Goal: Task Accomplishment & Management: Complete application form

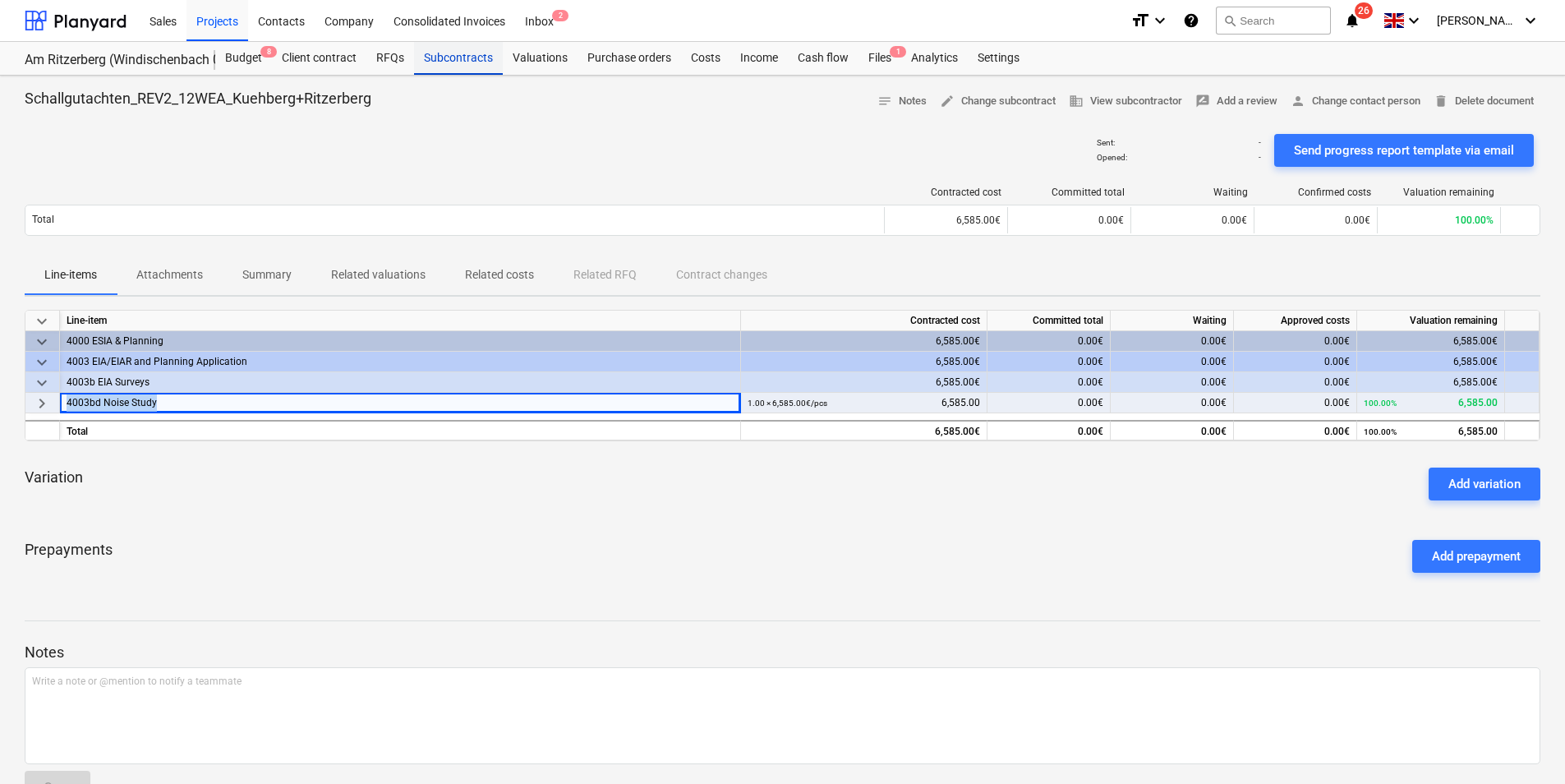
click at [452, 61] on div "Subcontracts" at bounding box center [459, 58] width 89 height 33
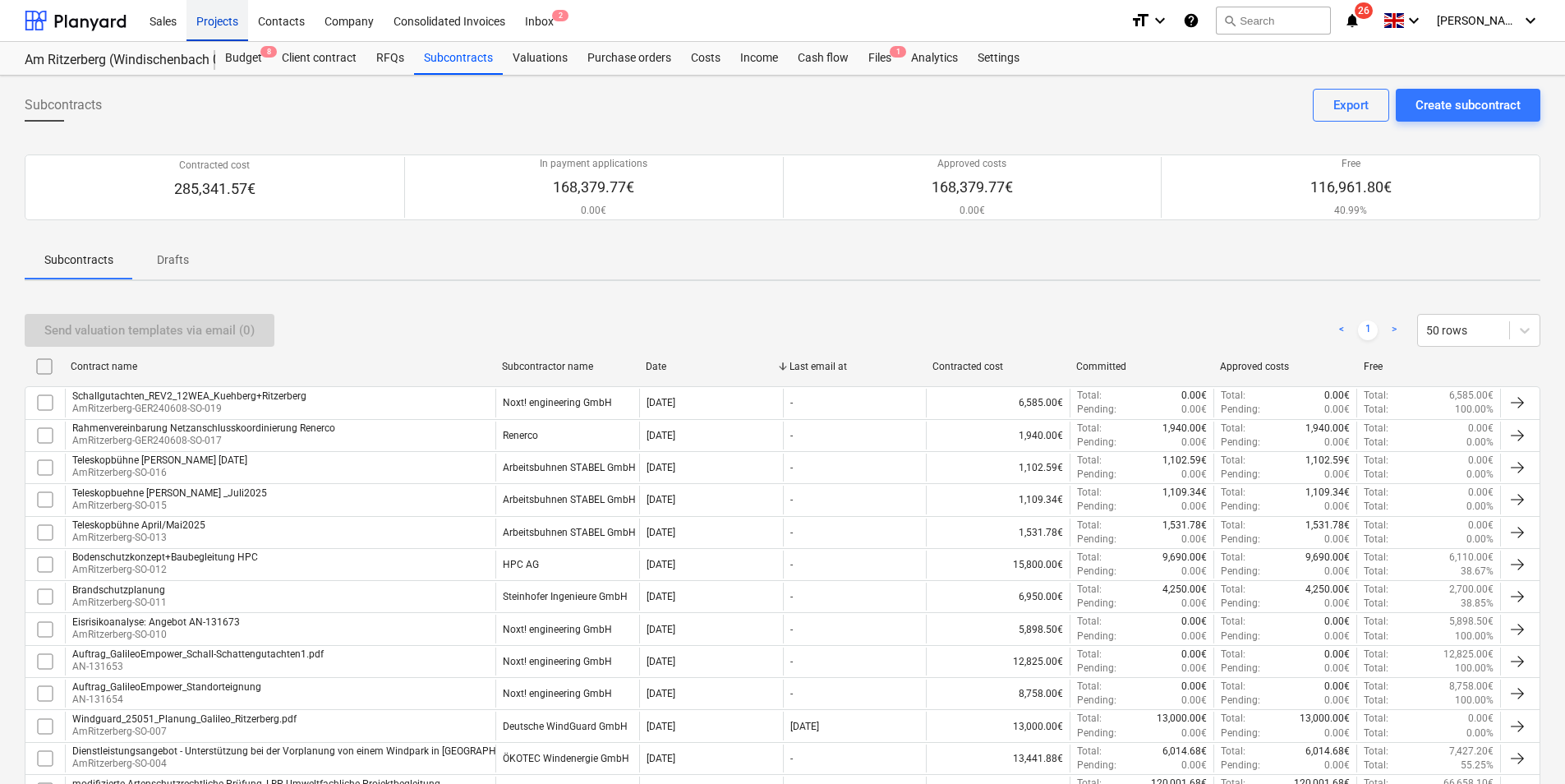
click at [241, 14] on div "Projects" at bounding box center [217, 20] width 62 height 42
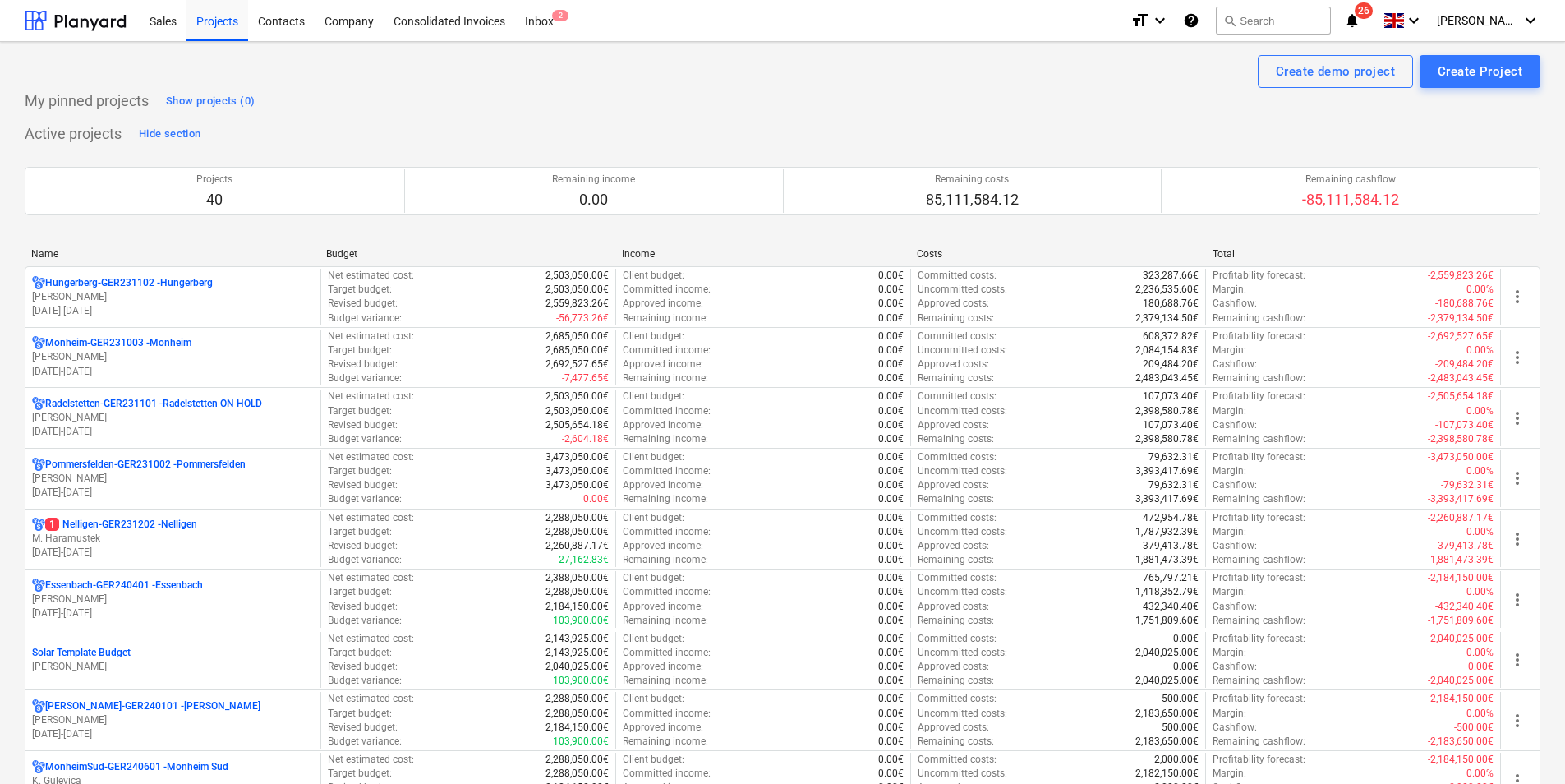
click at [54, 250] on div "Name" at bounding box center [173, 253] width 282 height 12
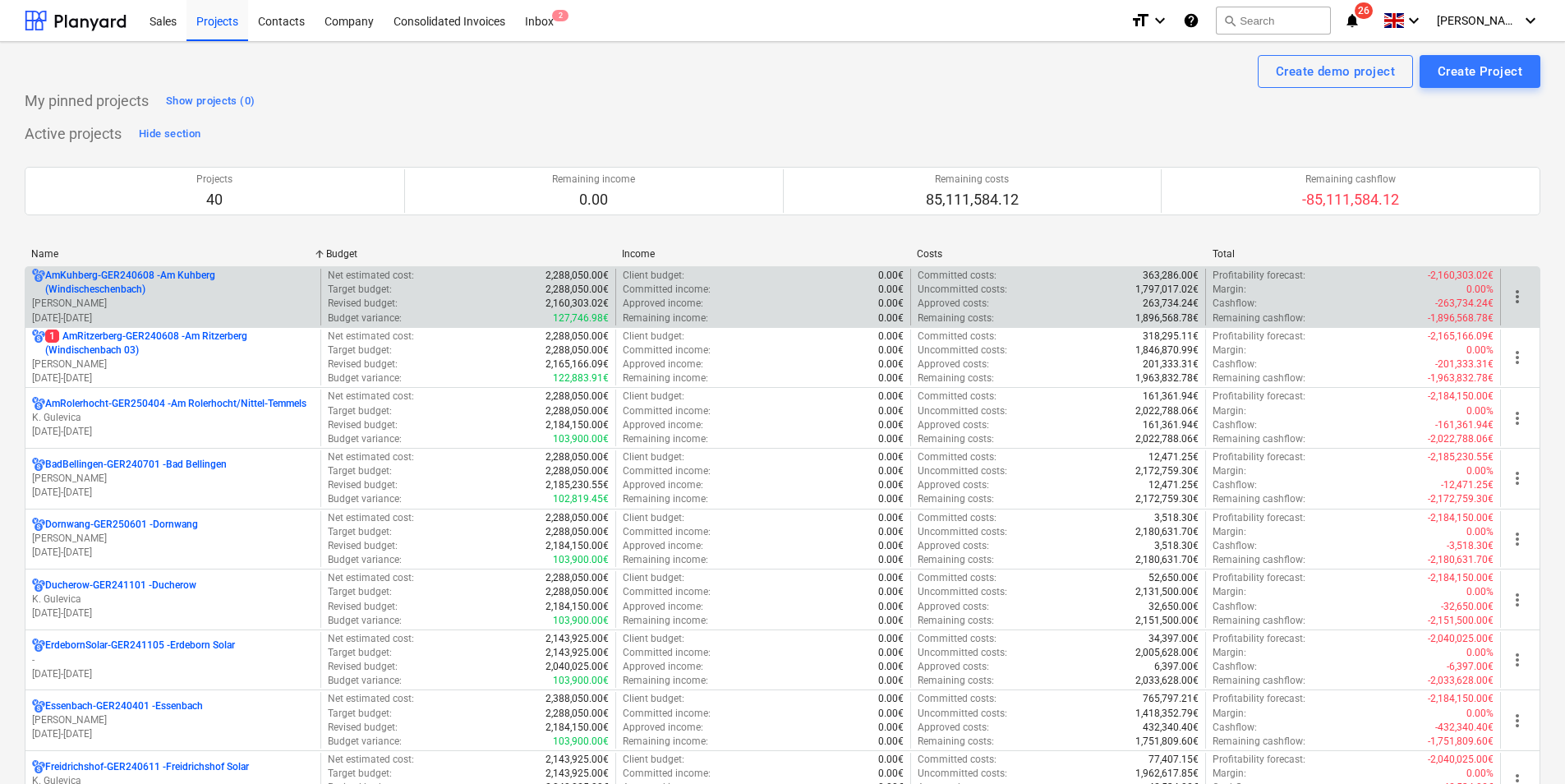
click at [95, 291] on p "AmKuhberg-GER240608 - Am Kuhberg ([GEOGRAPHIC_DATA])" at bounding box center [179, 282] width 269 height 28
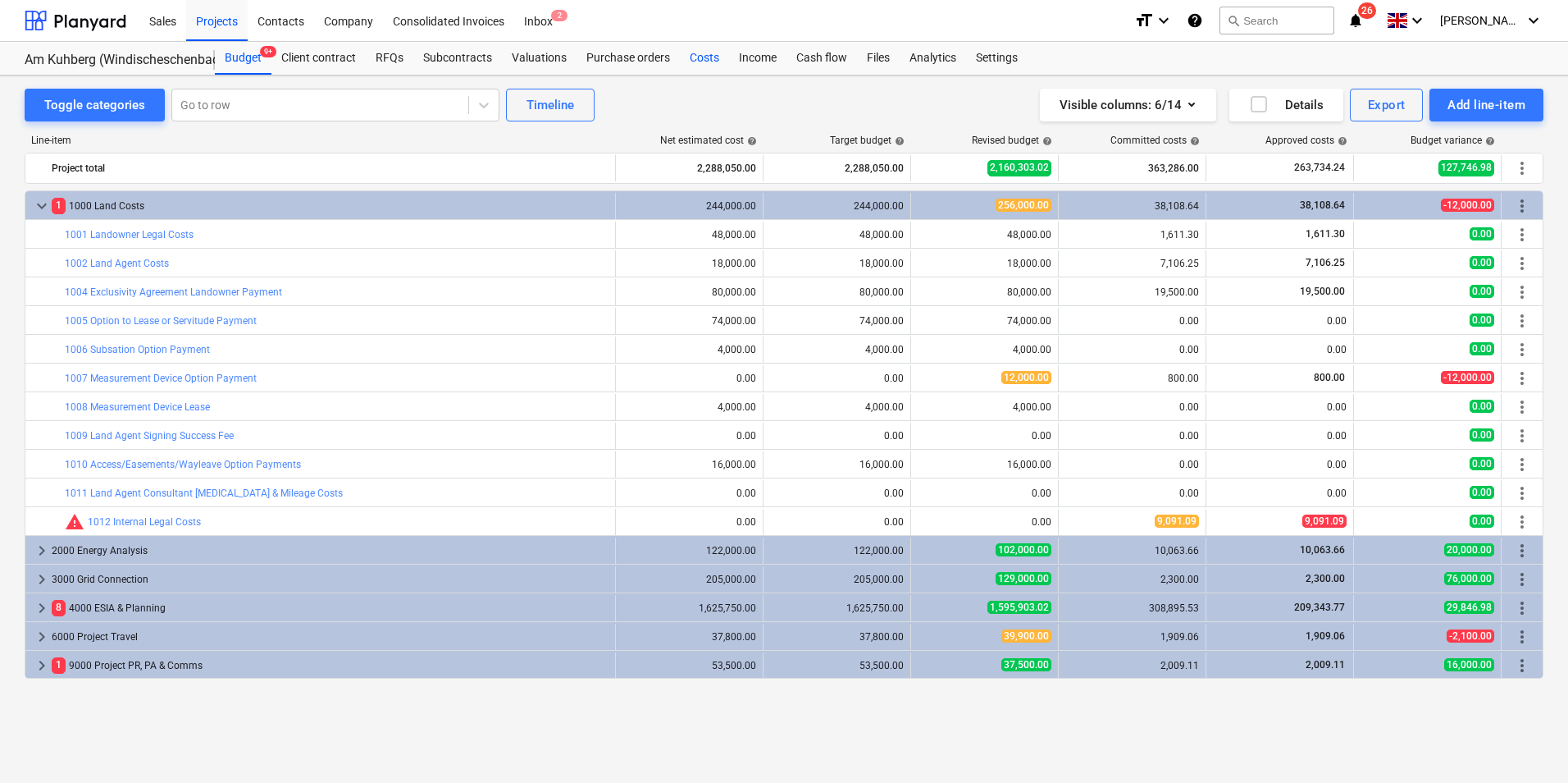
click at [682, 51] on div "Costs" at bounding box center [704, 58] width 49 height 33
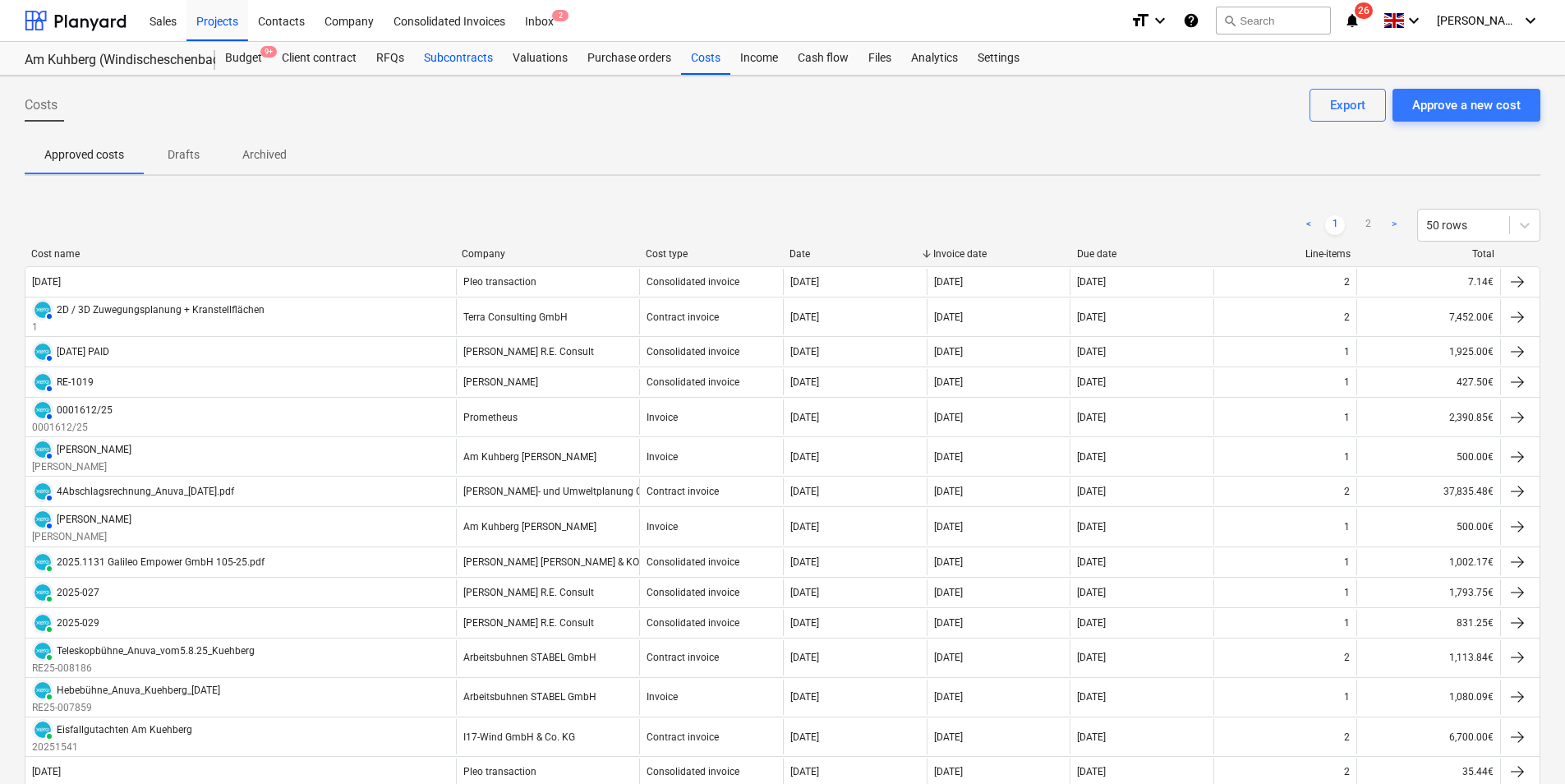
click at [460, 52] on div "Subcontracts" at bounding box center [459, 58] width 89 height 33
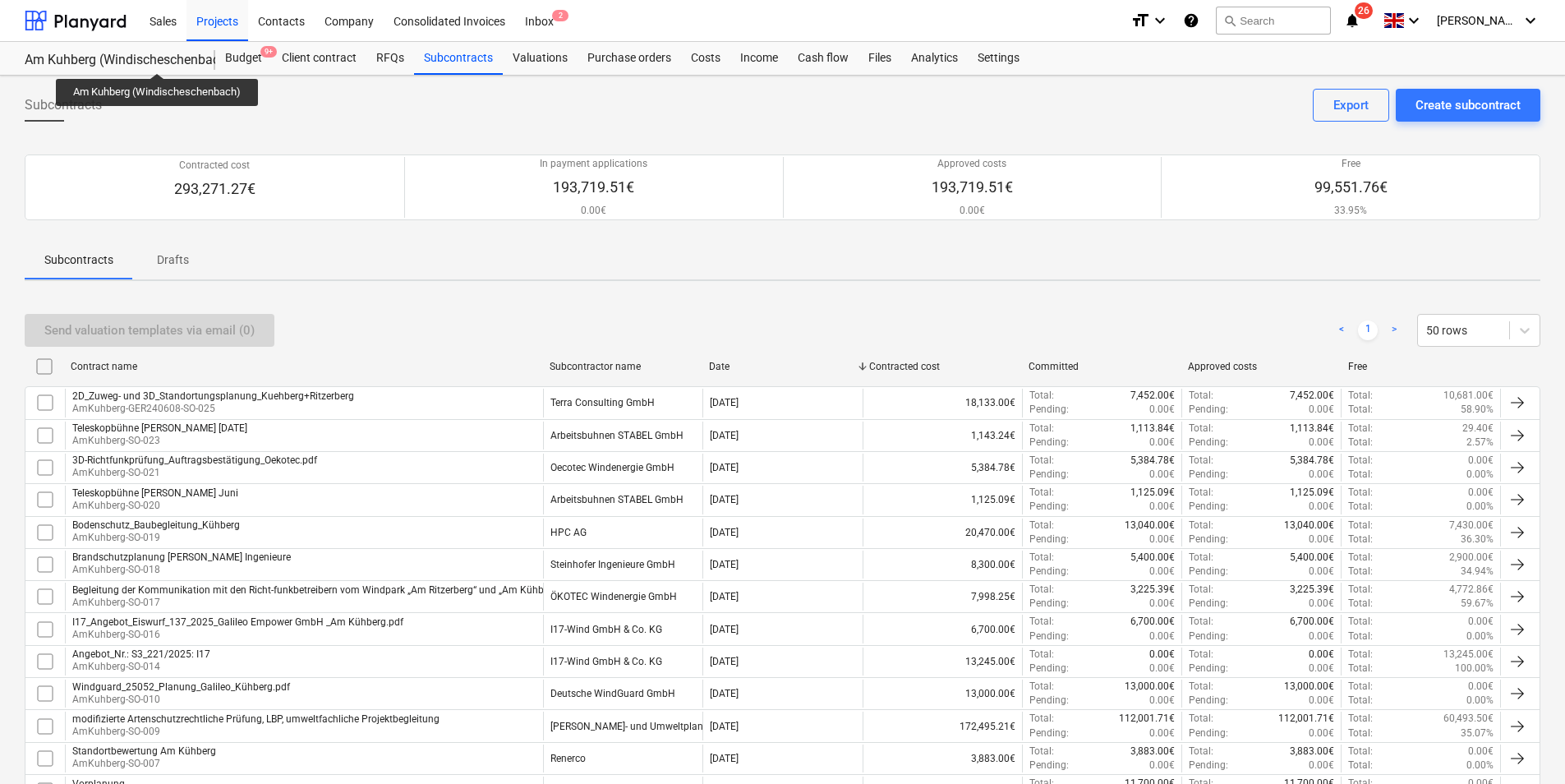
click at [157, 58] on div "Am Kuhberg (Windischeschenbach)" at bounding box center [109, 60] width 171 height 17
click at [208, 23] on div "Projects" at bounding box center [217, 20] width 62 height 42
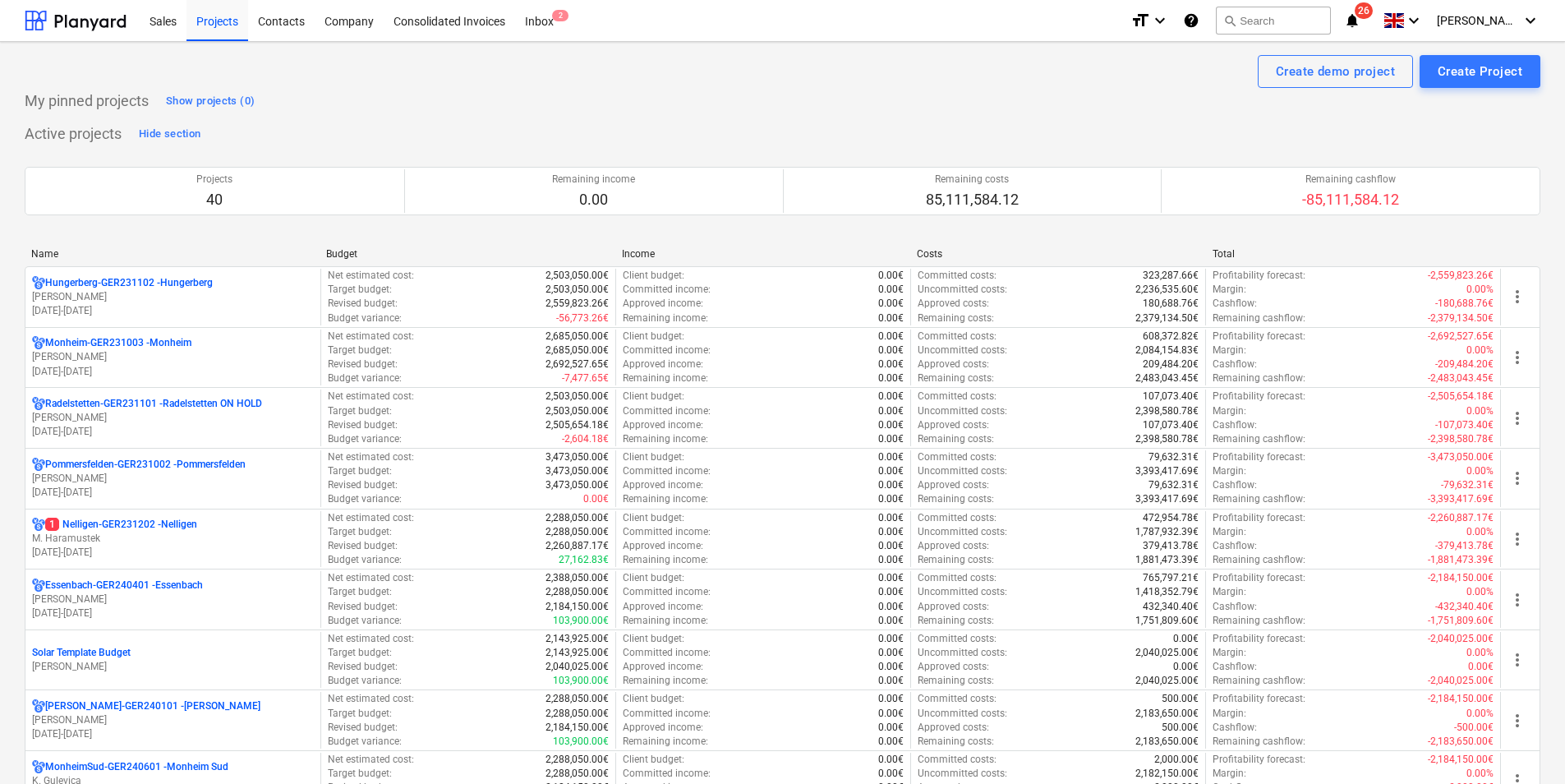
click at [41, 251] on div "Name" at bounding box center [173, 253] width 282 height 12
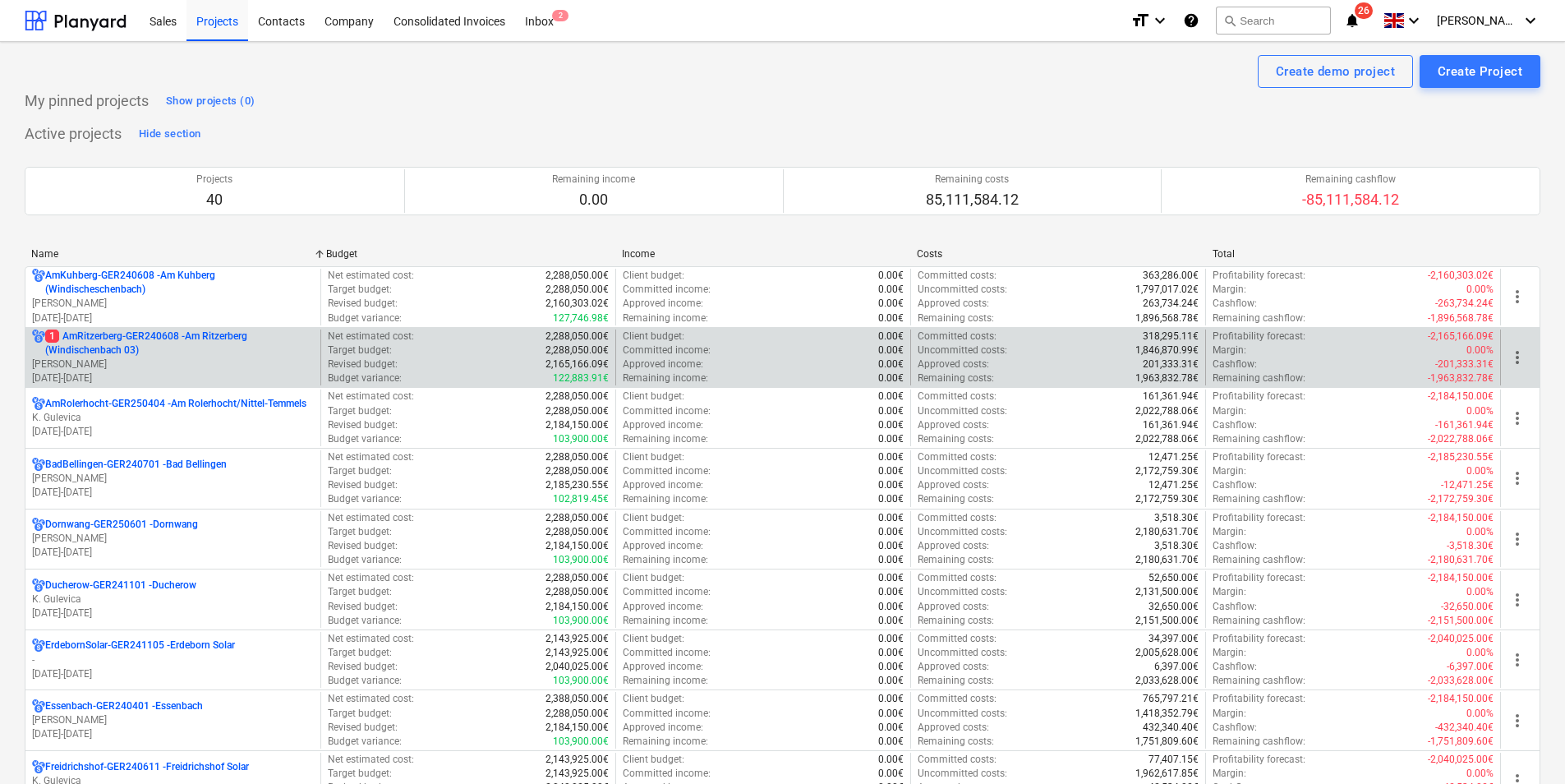
click at [102, 335] on p "1 AmRitzerberg-GER240608 - Am Ritzerberg ([GEOGRAPHIC_DATA] 03)" at bounding box center [179, 343] width 269 height 28
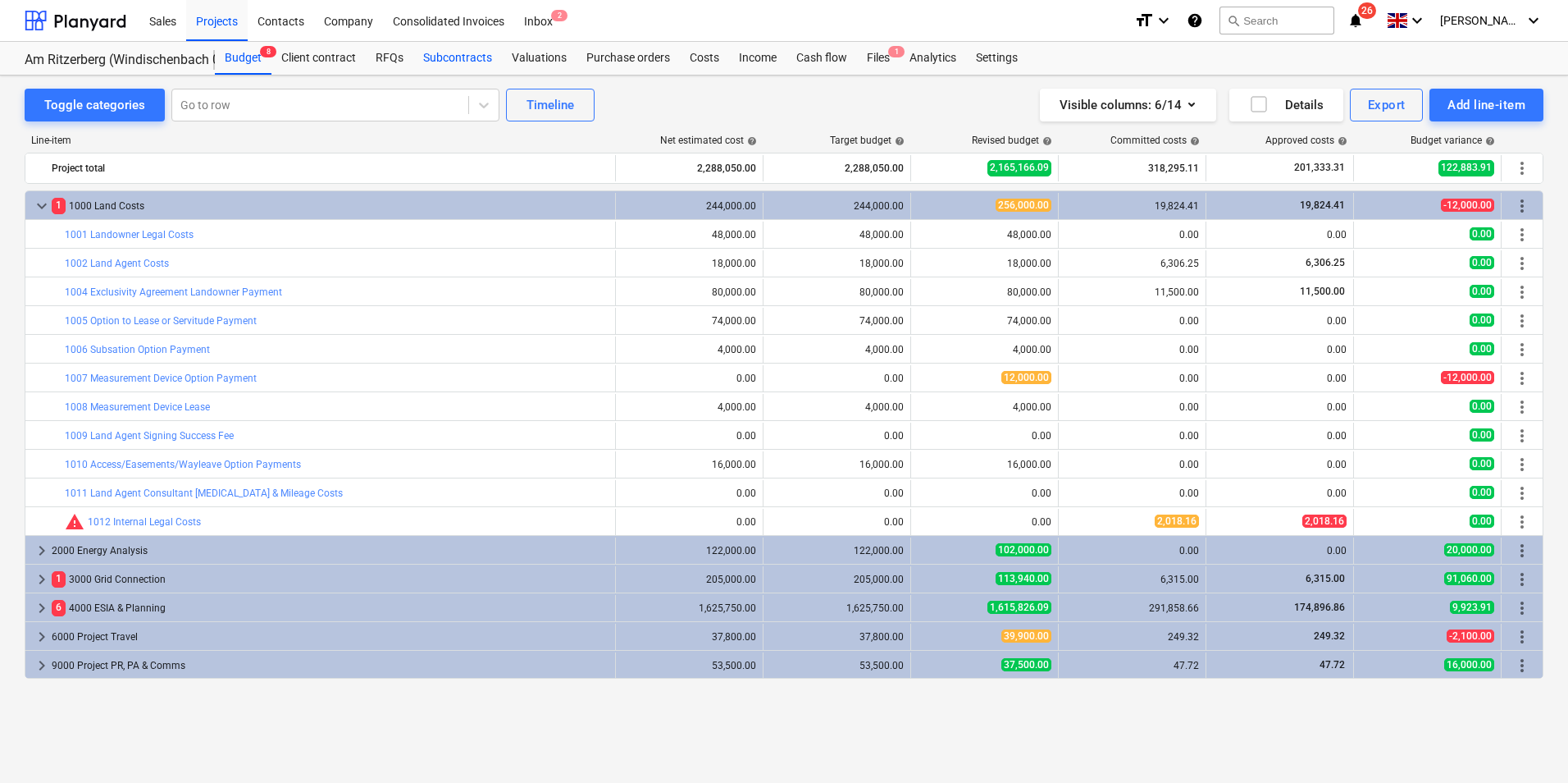
click at [441, 58] on div "Subcontracts" at bounding box center [458, 58] width 88 height 33
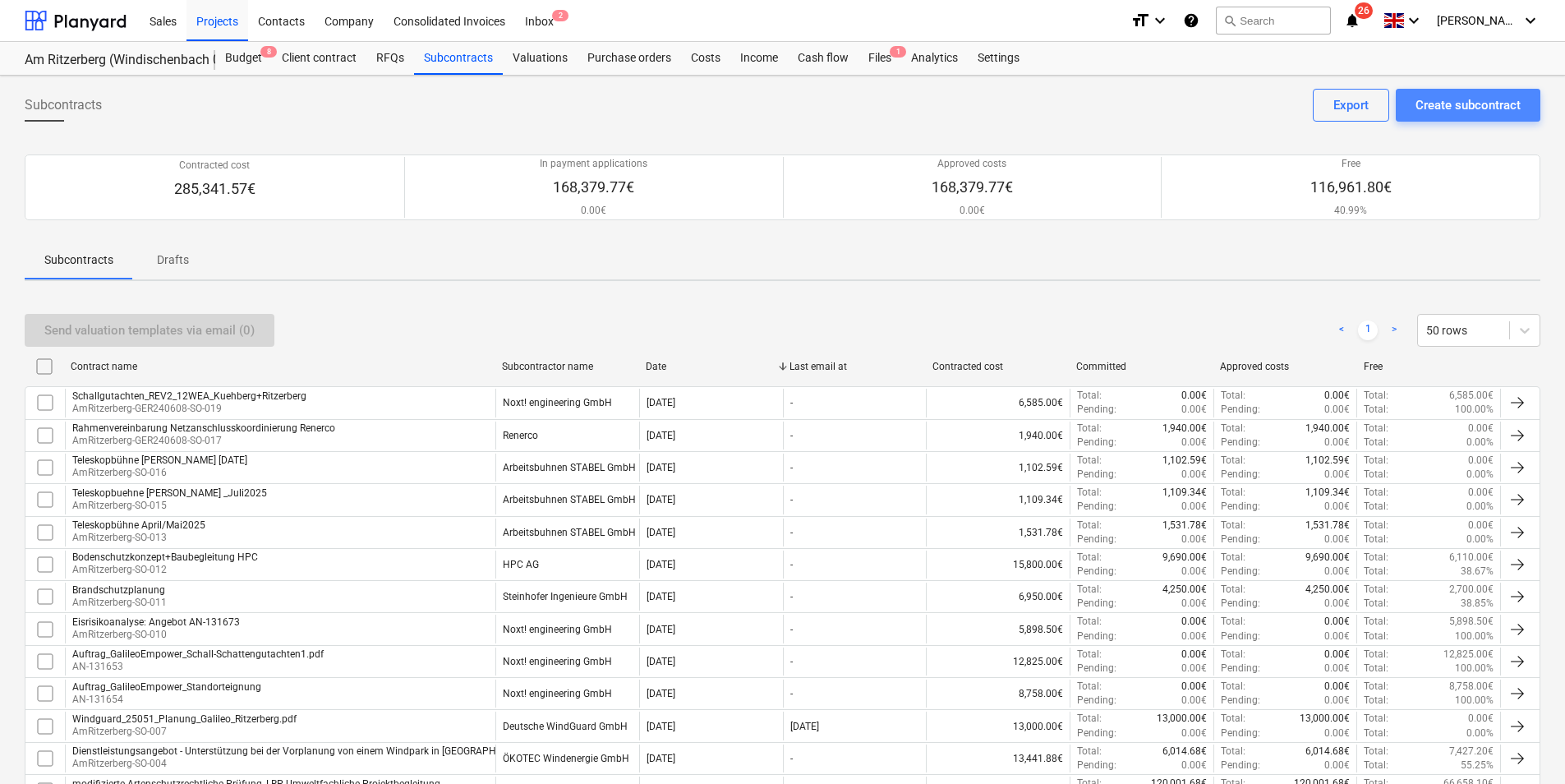
click at [1504, 109] on div "Create subcontract" at bounding box center [1468, 105] width 105 height 22
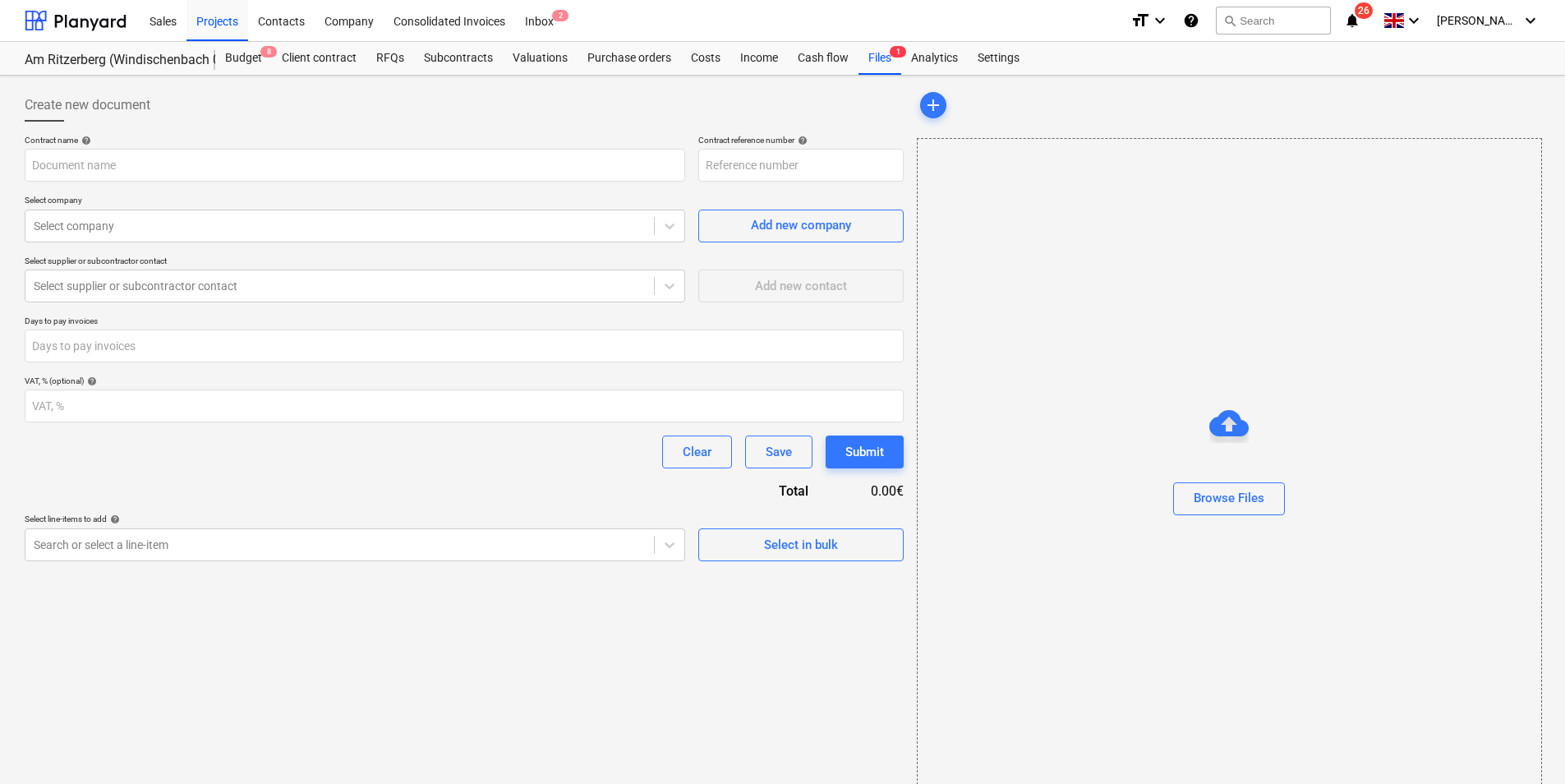
type input "AmRitzerberg-GER240608-SO-020"
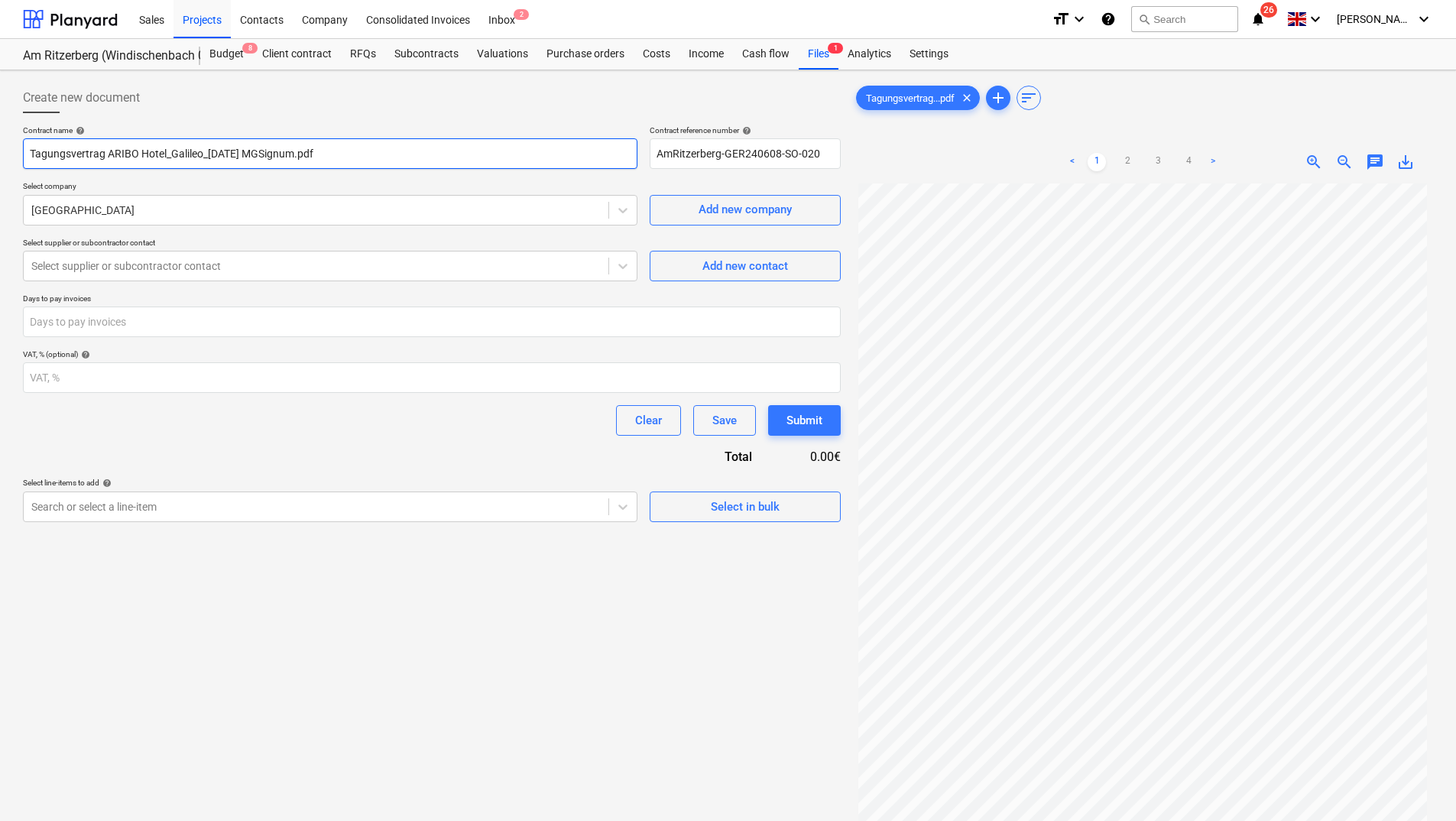
click at [205, 153] on input "Tagungsvertrag ARIBO Hotel_Galileo_[DATE] MGSignum.pdf" at bounding box center [330, 153] width 614 height 30
drag, startPoint x: 207, startPoint y: 153, endPoint x: 173, endPoint y: 153, distance: 34.0
click at [173, 153] on input "Tagungsvertrag ARIBO Hotel_Galileo_[DATE] MGSignum.pdf" at bounding box center [330, 153] width 614 height 30
click at [188, 153] on input "Tagungsvertrag ARIBO Hotel_Infoveranstaltung [DATE]" at bounding box center [330, 153] width 614 height 30
click at [221, 155] on input "Tagungsvertrag ARIBO Hotel_Infoveranstaltung [DATE]" at bounding box center [330, 153] width 614 height 30
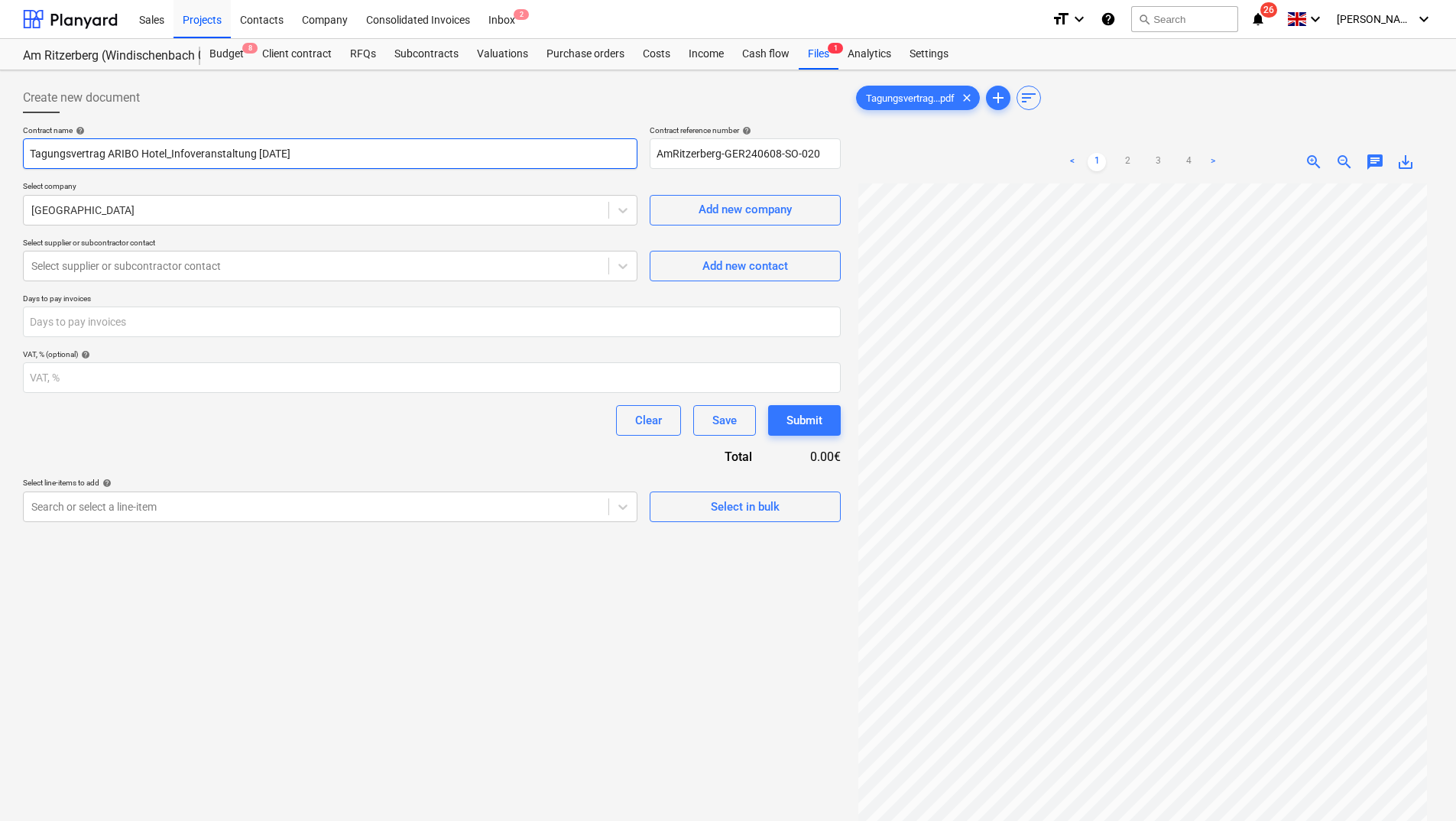
click at [170, 149] on input "Tagungsvertrag ARIBO Hotel_Infoveranstaltung [DATE]" at bounding box center [330, 153] width 614 height 30
click at [103, 153] on input "Tagungsvertrag ARIBO Hotel Infoveranstaltung [DATE]" at bounding box center [330, 153] width 614 height 30
type input "Tagungsraum ARIBO Hotel Infoveranstaltung [DATE]"
click at [295, 195] on div "[GEOGRAPHIC_DATA]" at bounding box center [330, 211] width 614 height 30
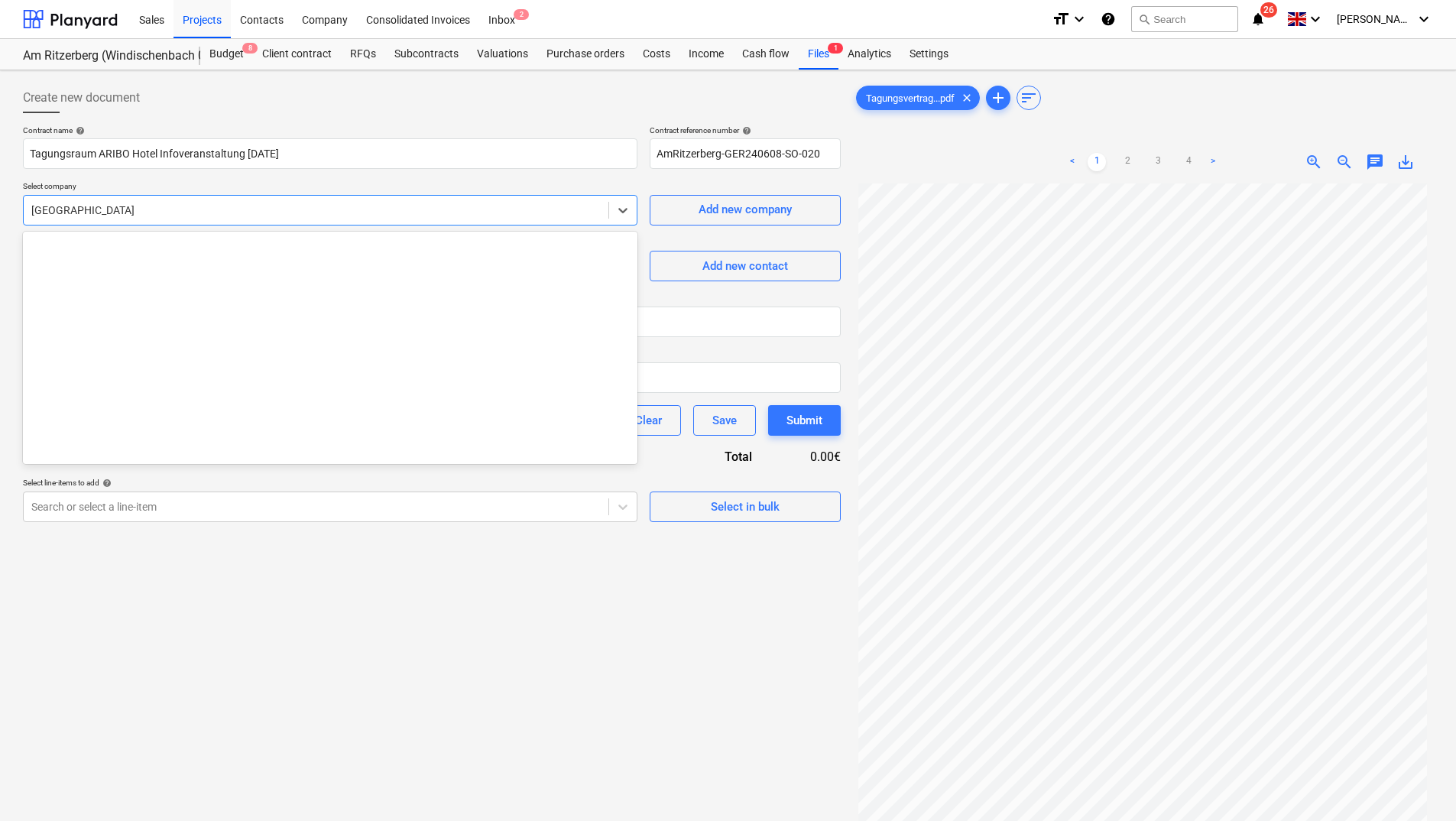
scroll to position [2356, 0]
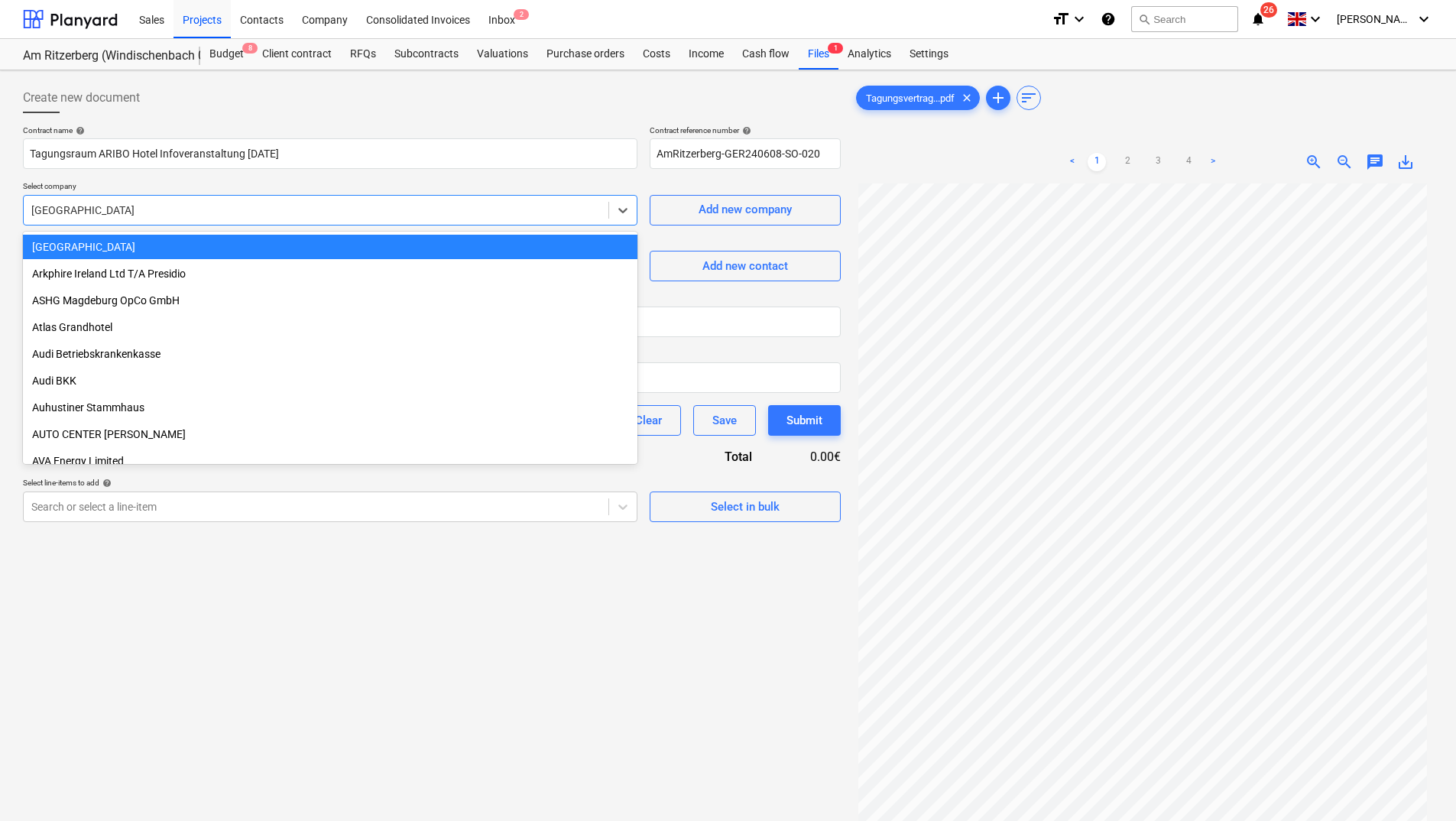
click at [406, 100] on div "Create new document" at bounding box center [432, 98] width 818 height 30
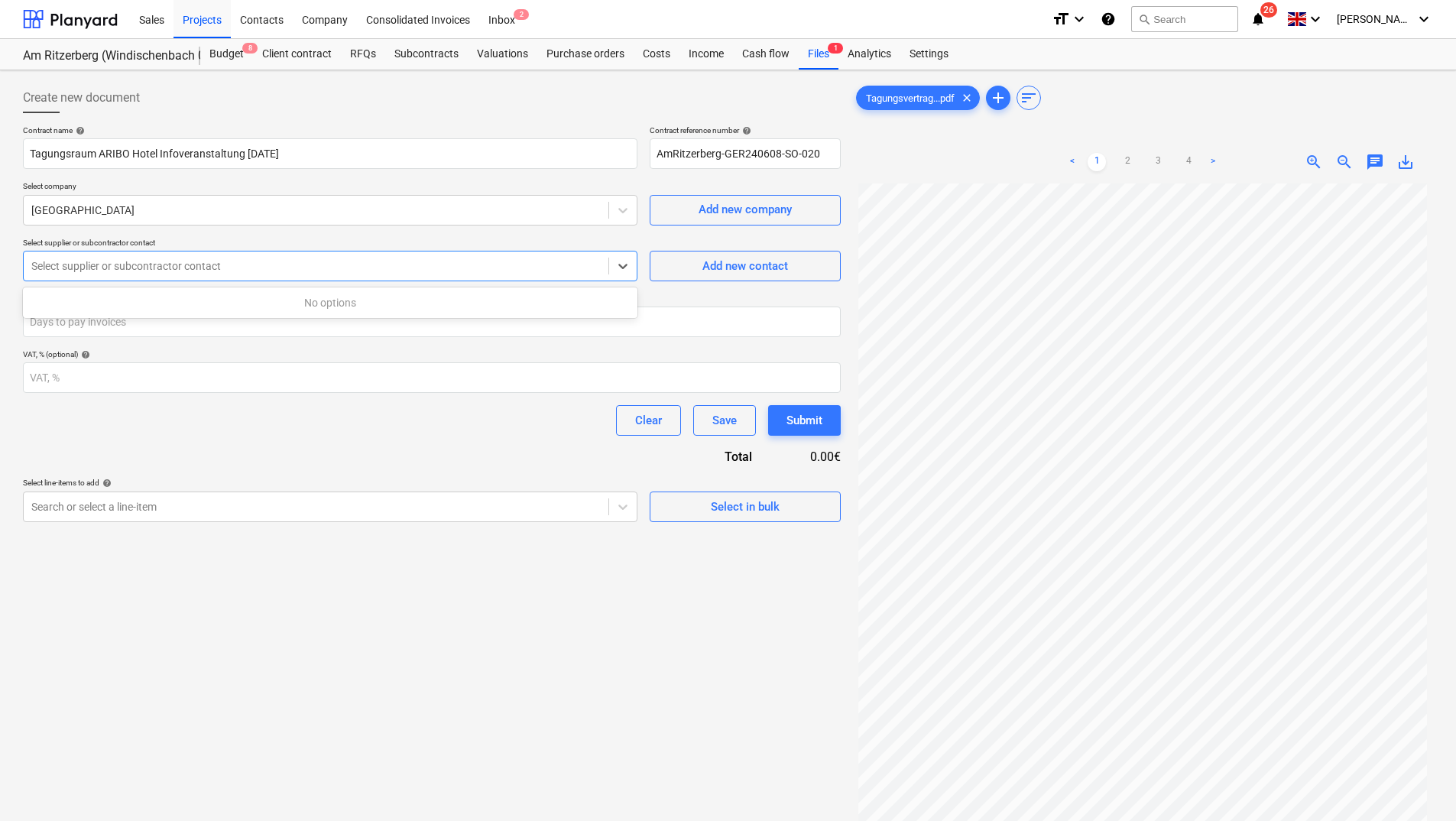
click at [305, 265] on div at bounding box center [316, 266] width 570 height 15
click at [315, 434] on div "Clear Save Submit" at bounding box center [432, 420] width 818 height 30
click at [630, 508] on div at bounding box center [623, 507] width 28 height 28
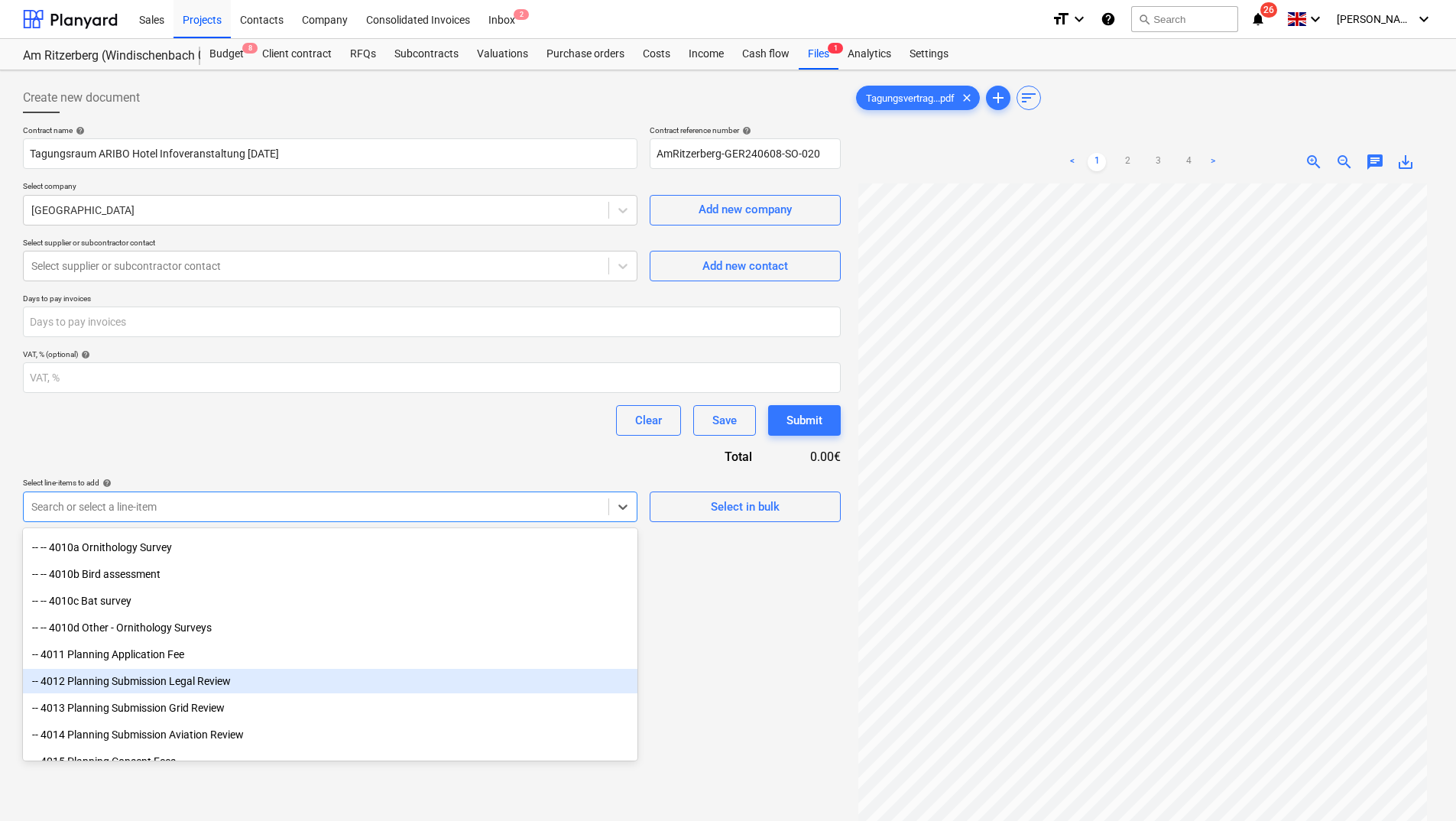
scroll to position [3197, 0]
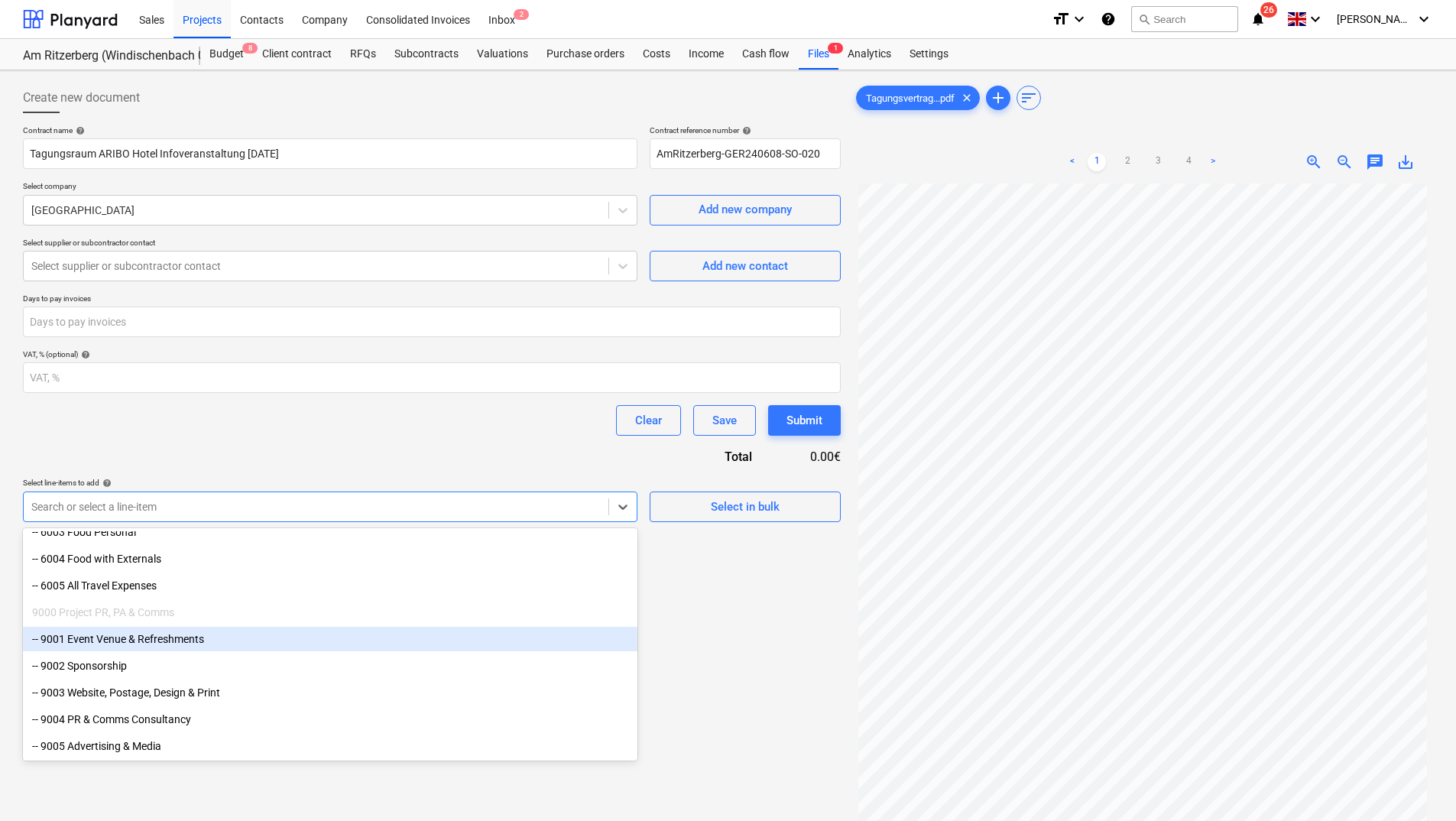
click at [190, 640] on div "-- 9001 Event Venue & Refreshments" at bounding box center [330, 639] width 614 height 24
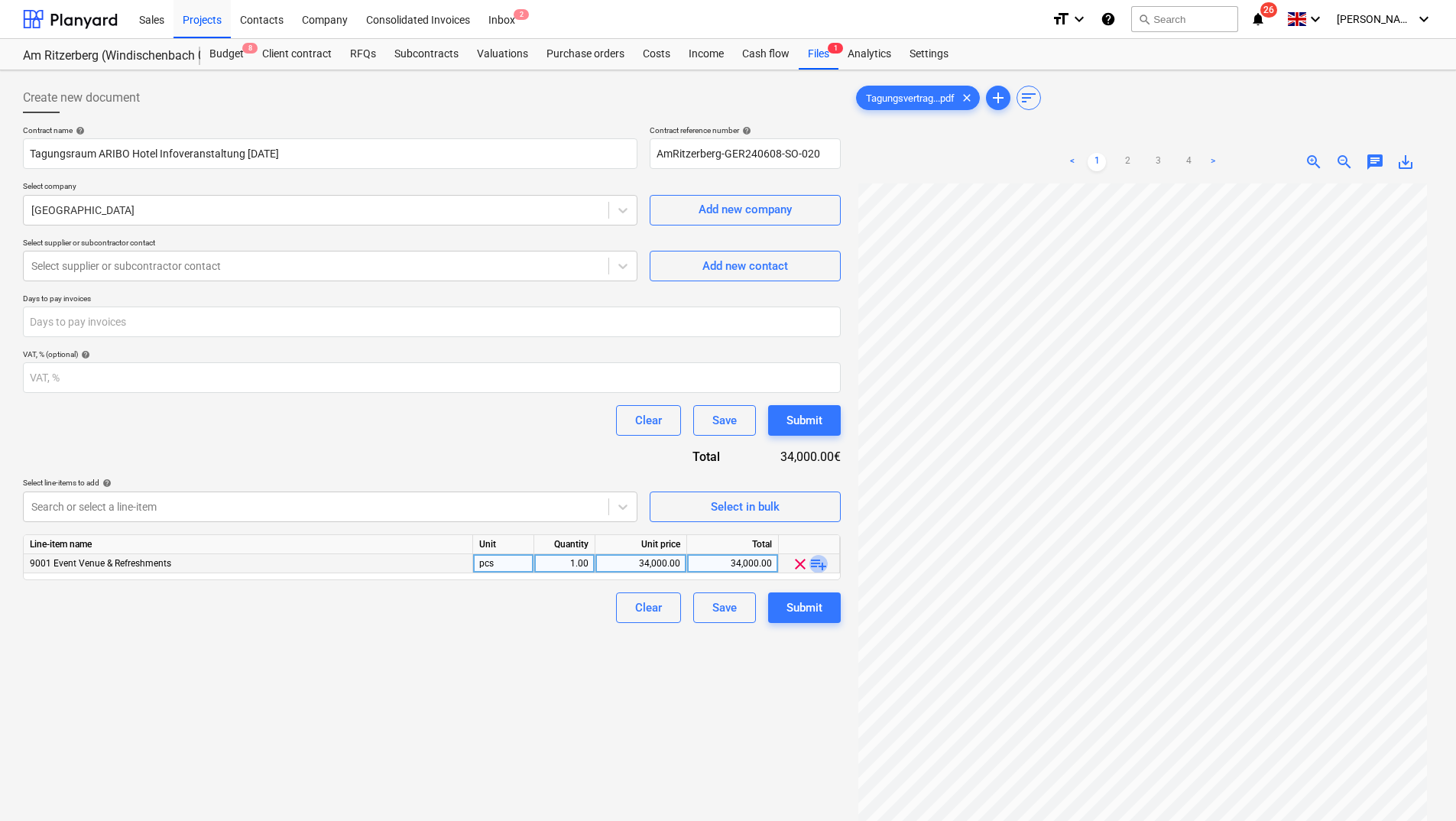
click at [823, 566] on span "playlist_add" at bounding box center [819, 564] width 19 height 19
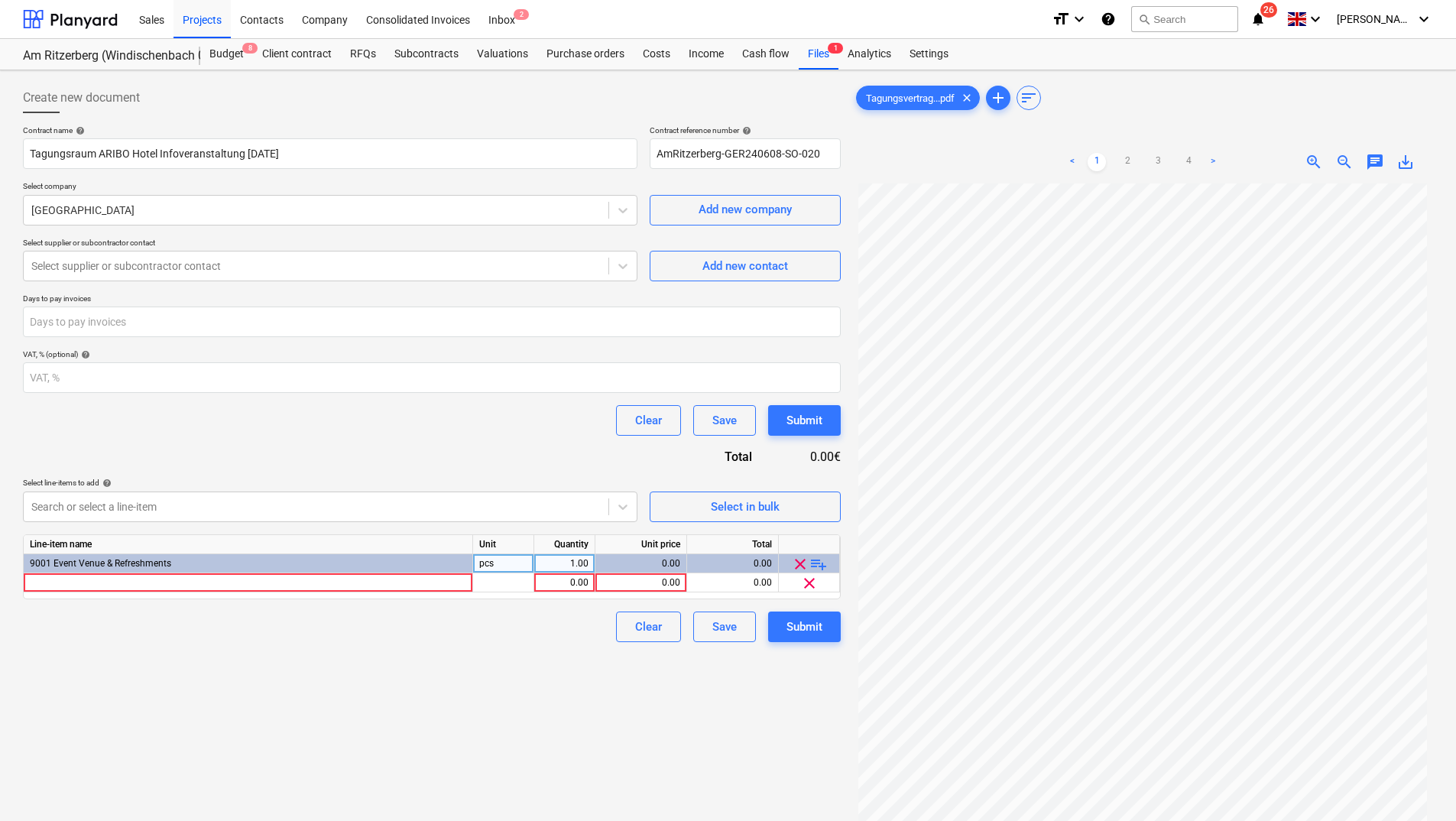
scroll to position [29, 0]
click at [1124, 161] on link "2" at bounding box center [1128, 163] width 19 height 19
click at [1157, 160] on link "3" at bounding box center [1158, 163] width 19 height 19
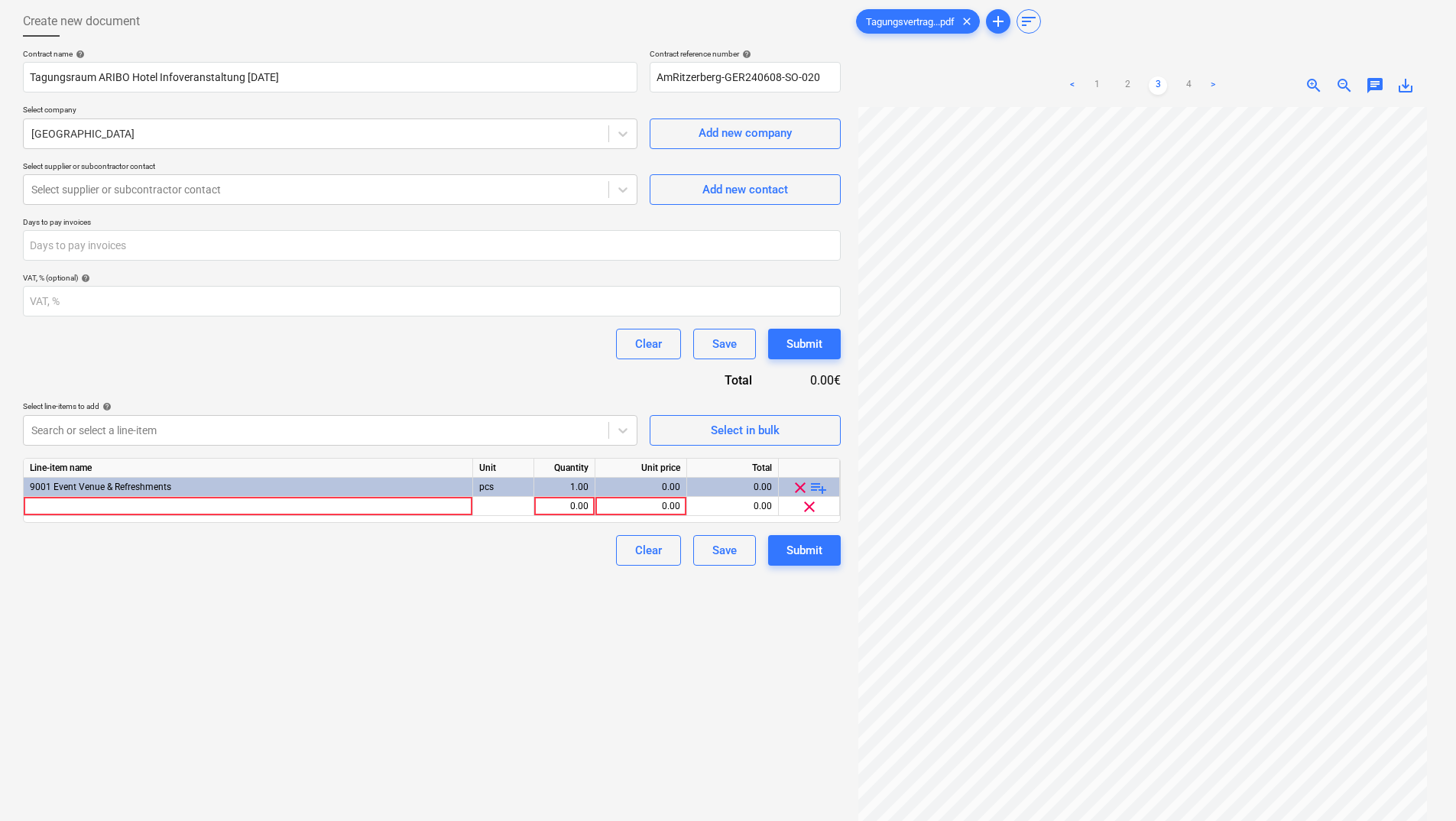
scroll to position [0, 0]
click at [1129, 85] on link "2" at bounding box center [1128, 86] width 19 height 19
click at [1097, 83] on link "1" at bounding box center [1097, 86] width 19 height 19
click at [1115, 84] on ul "< 1 2 3 4 >" at bounding box center [1143, 86] width 185 height 19
click at [1126, 79] on link "2" at bounding box center [1128, 86] width 19 height 19
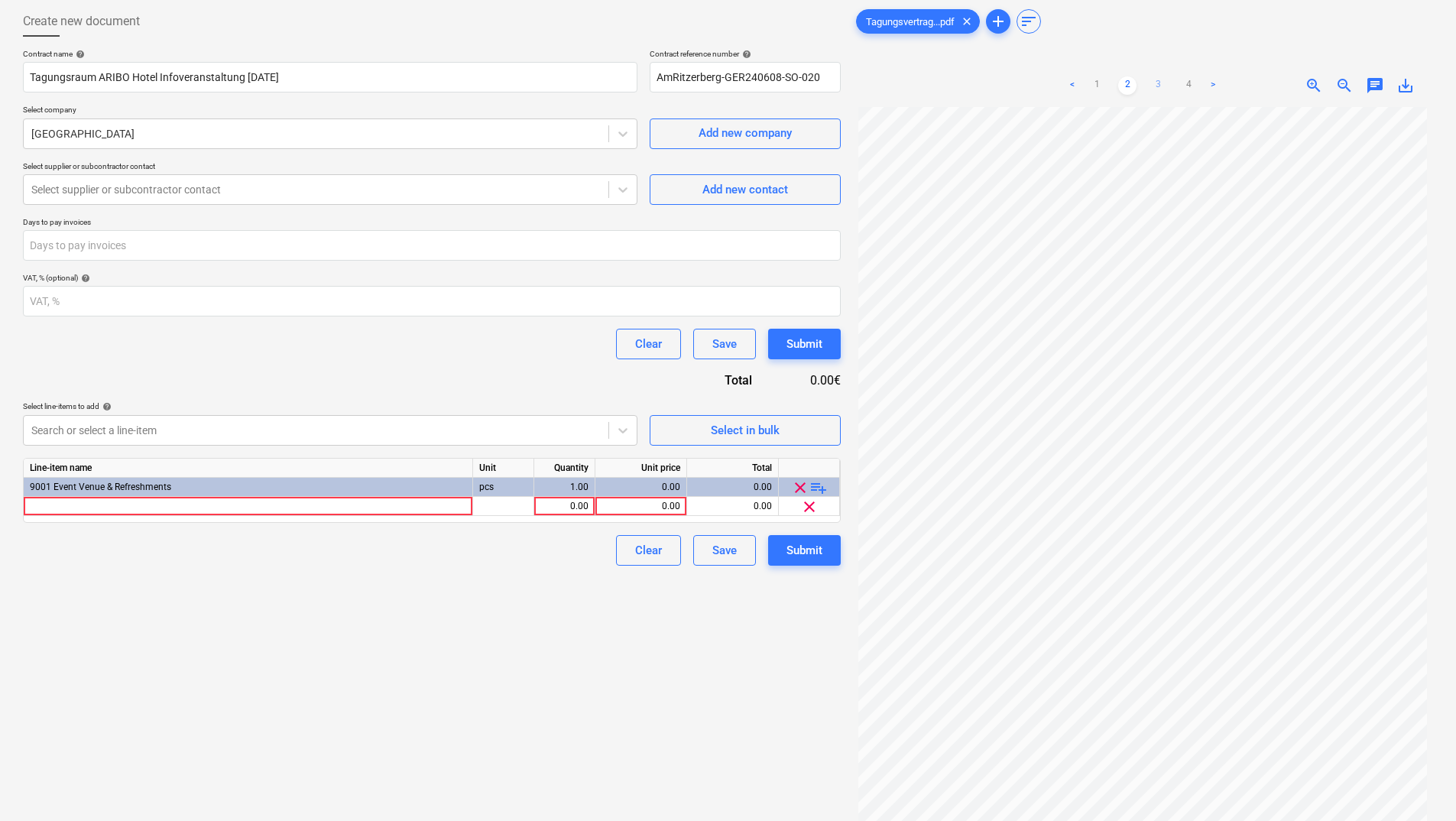
click at [1158, 81] on link "3" at bounding box center [1158, 86] width 19 height 19
click at [1188, 81] on link "4" at bounding box center [1188, 86] width 19 height 19
click at [1163, 88] on link "3" at bounding box center [1158, 86] width 19 height 19
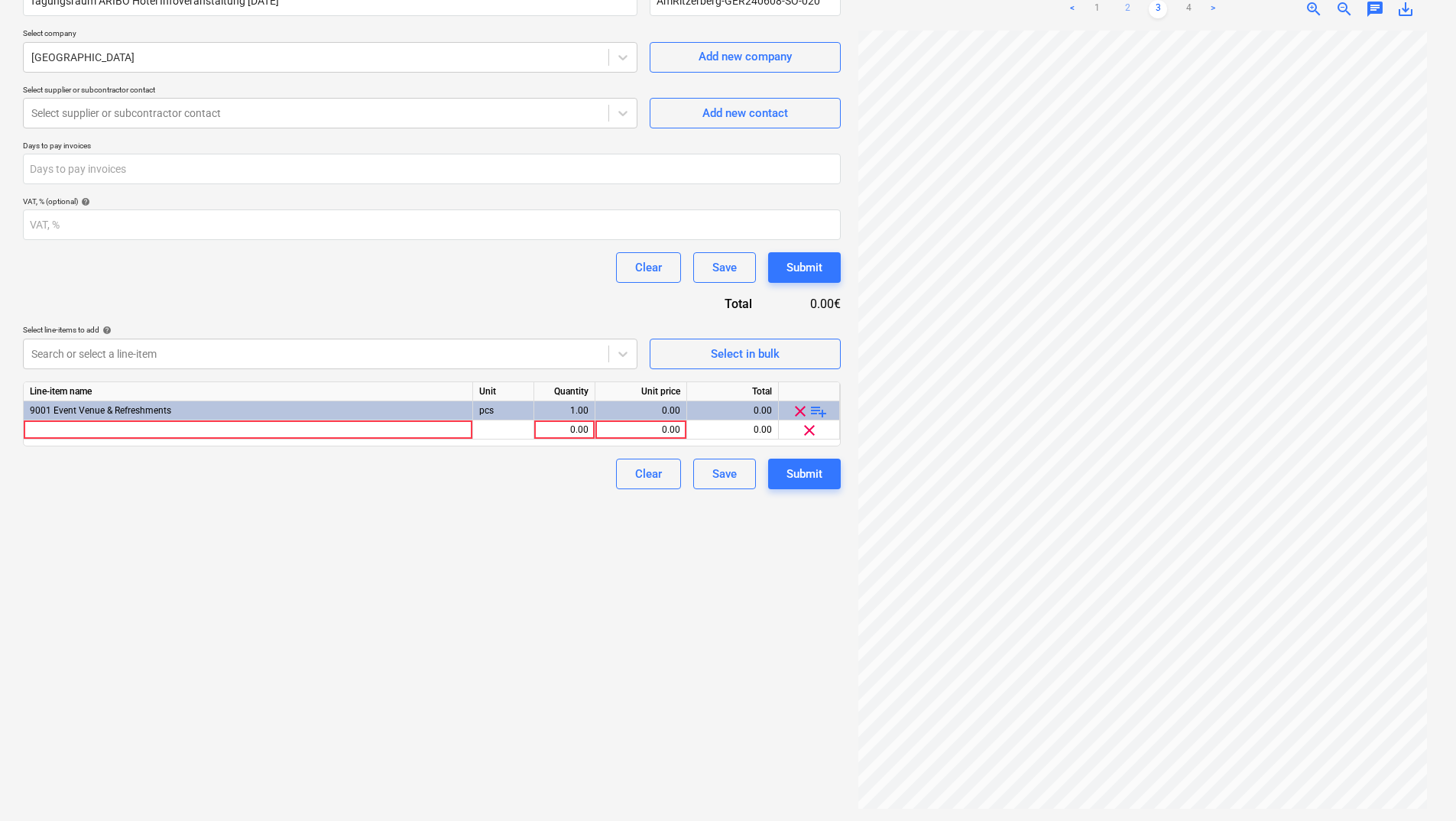
click at [1124, 7] on link "2" at bounding box center [1128, 9] width 19 height 19
click at [586, 426] on div "0.00" at bounding box center [564, 430] width 48 height 19
type input "1"
click at [664, 426] on div "0.00" at bounding box center [641, 430] width 79 height 19
type input "500"
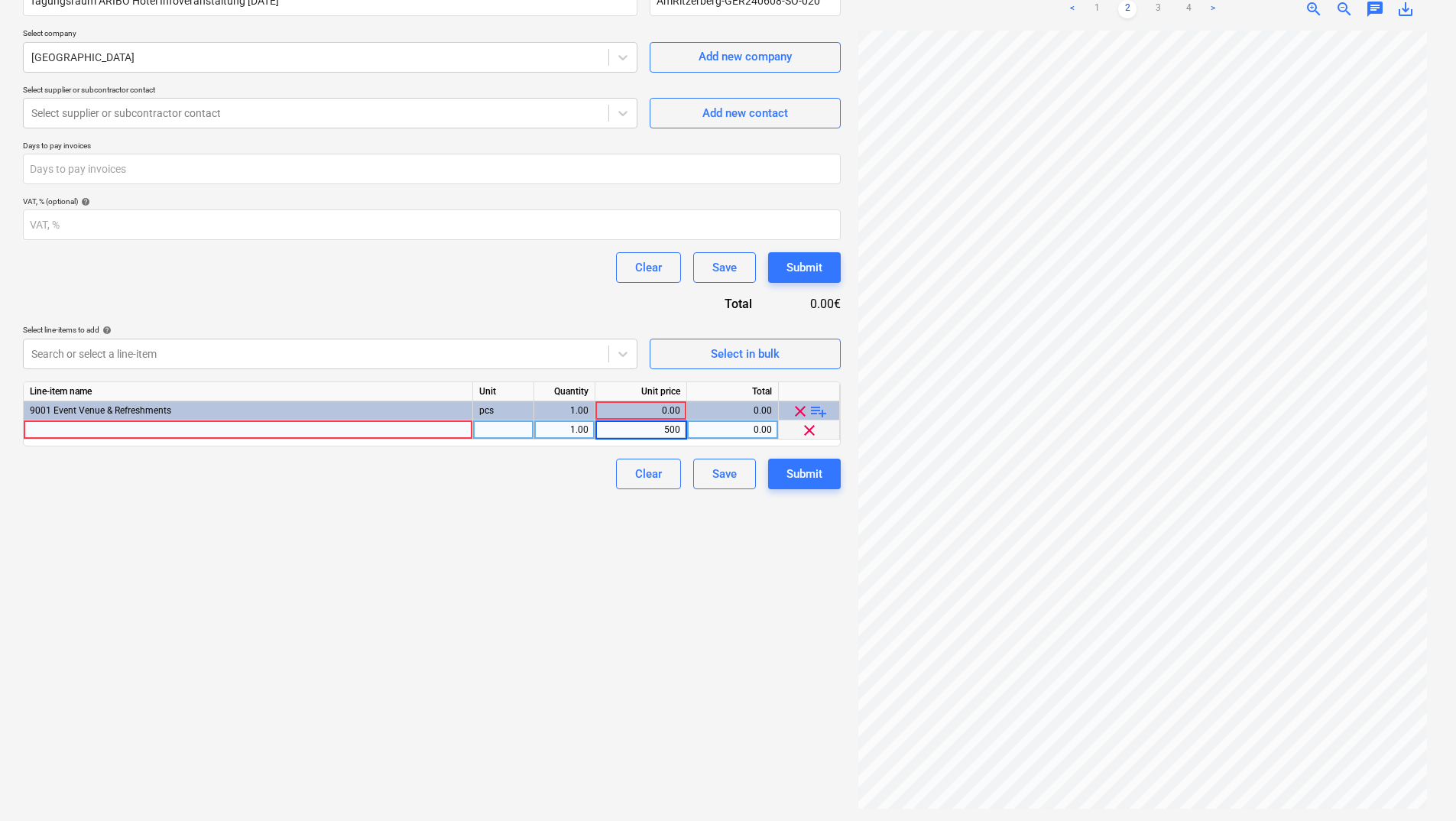
click at [579, 538] on div "Create new document Contract name help Tagungsraum ARIBO Hotel Infoveranstaltun…" at bounding box center [432, 369] width 830 height 892
click at [1162, 8] on link "3" at bounding box center [1158, 9] width 19 height 19
click at [825, 408] on span "playlist_add" at bounding box center [819, 412] width 19 height 19
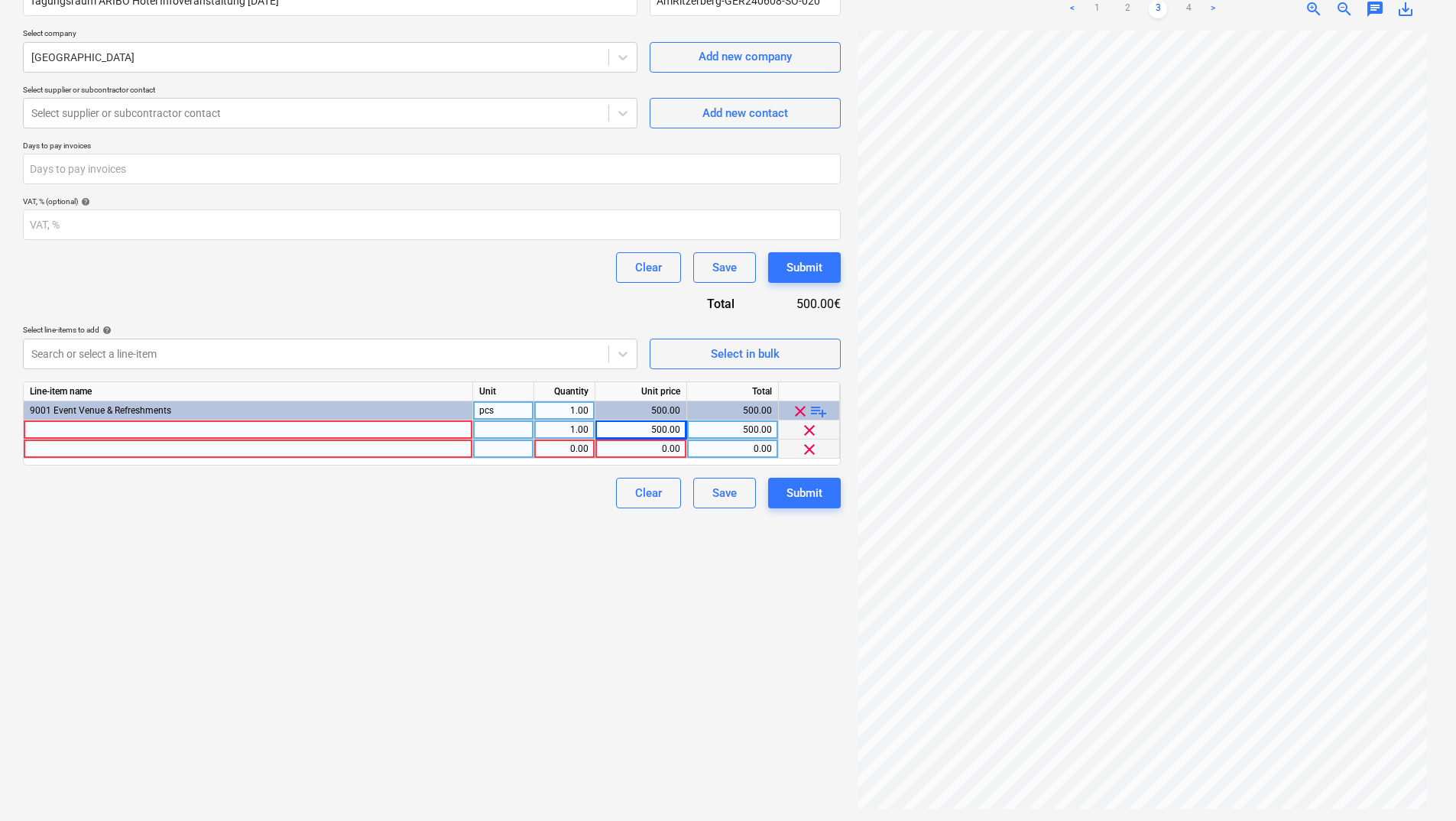
click at [813, 445] on span "clear" at bounding box center [810, 450] width 19 height 19
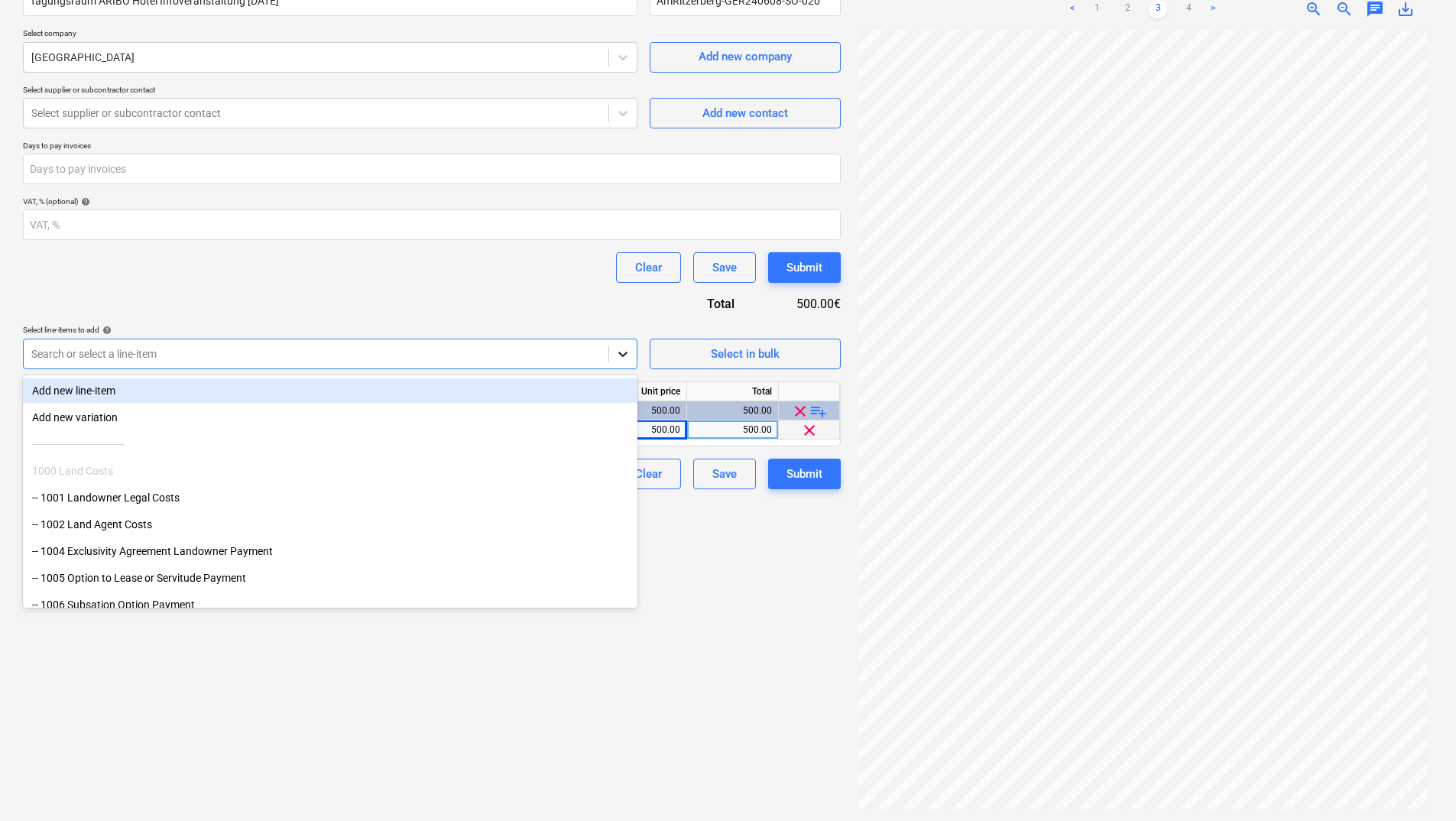
click at [630, 355] on icon at bounding box center [623, 354] width 15 height 15
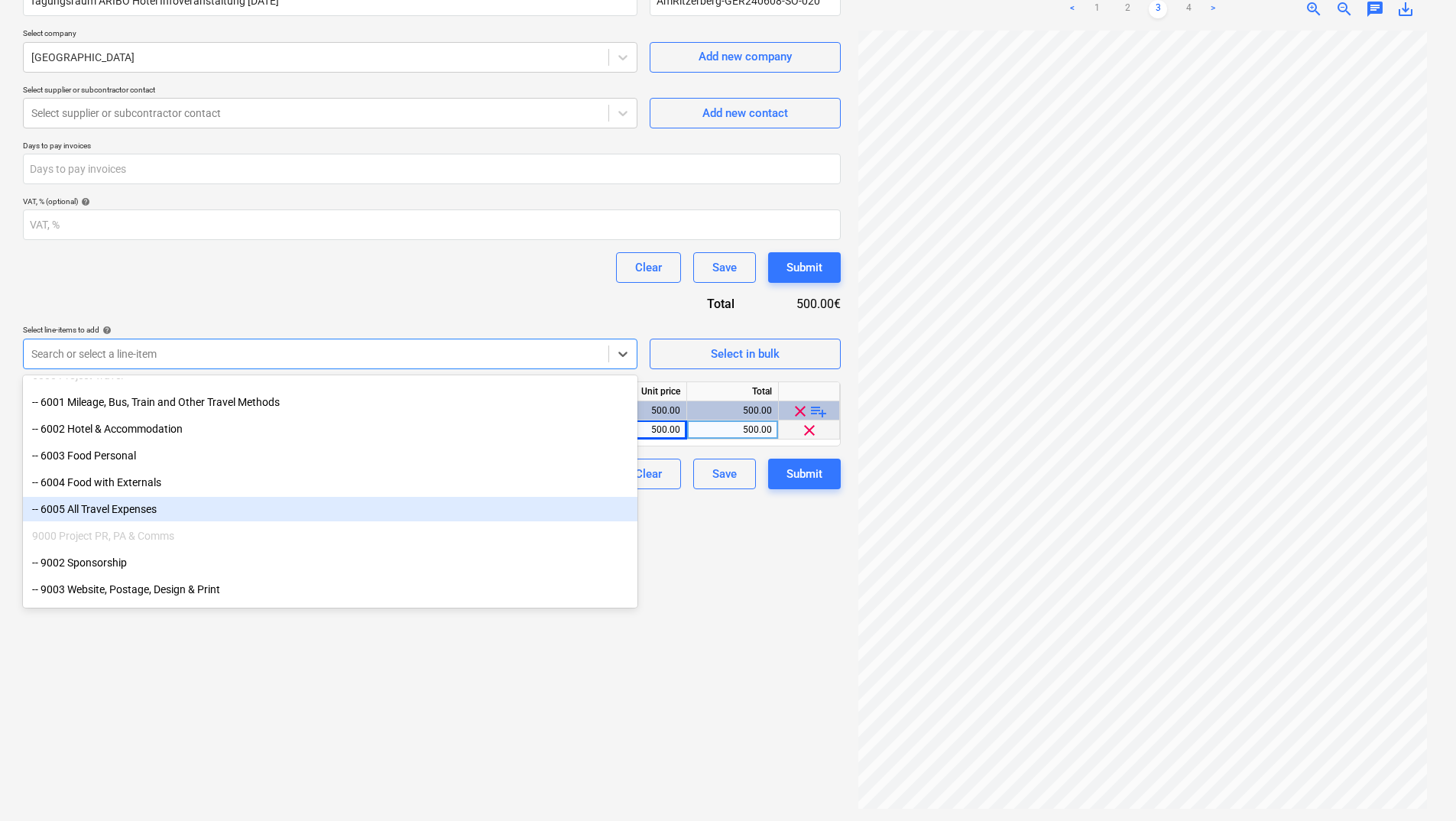
scroll to position [3094, 0]
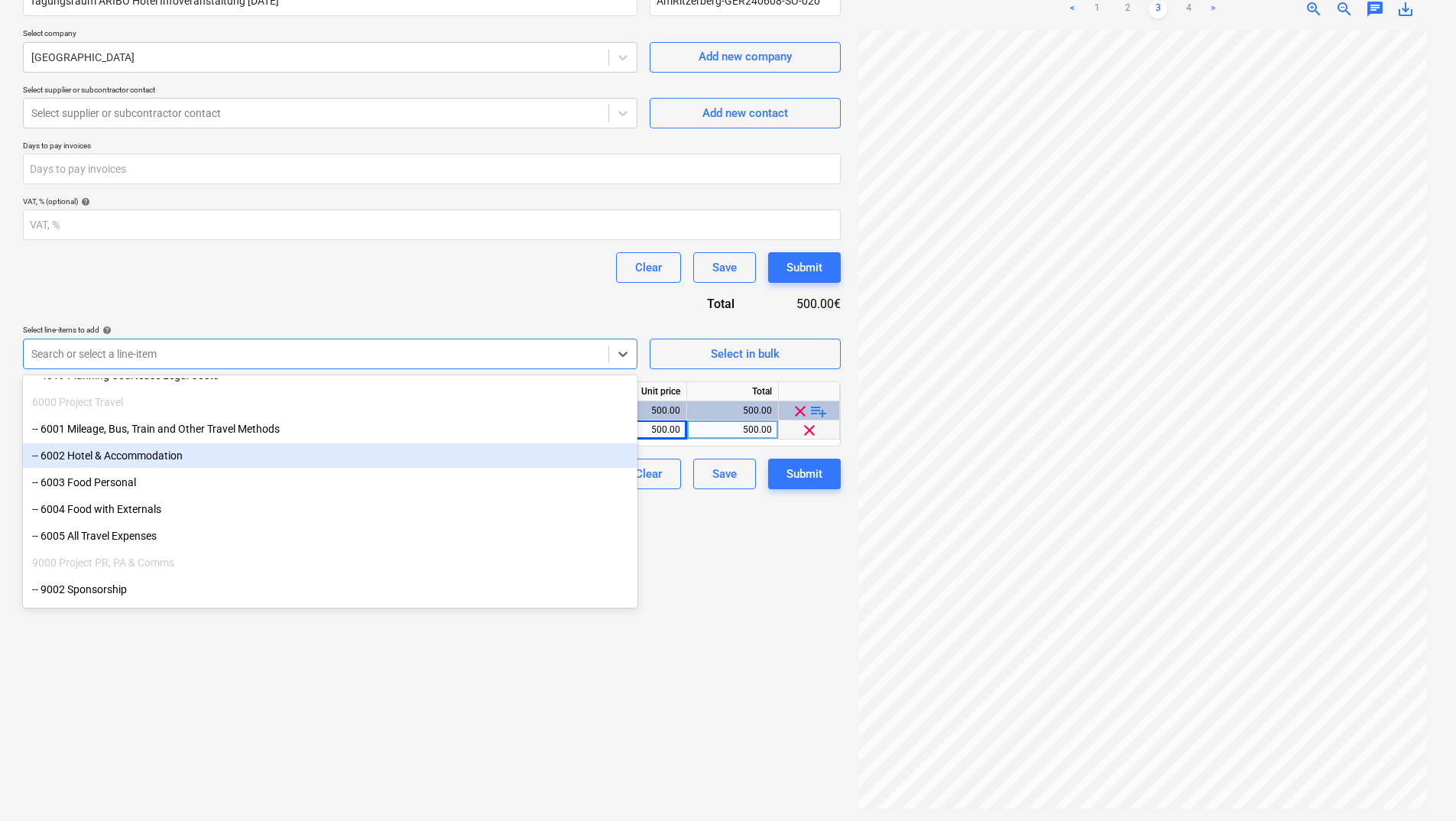
click at [151, 459] on div "-- 6002 Hotel & Accommodation" at bounding box center [330, 456] width 614 height 24
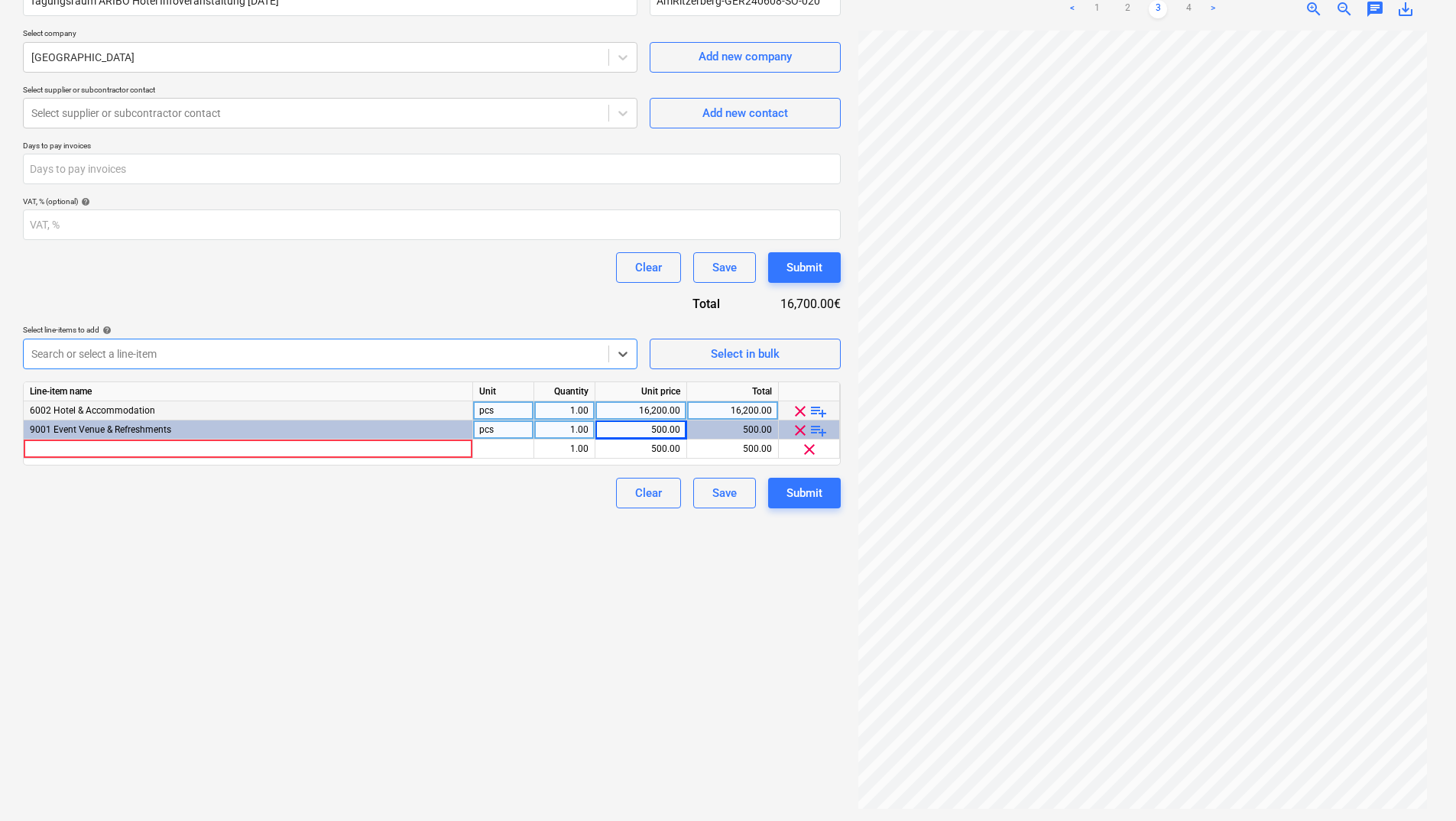
click at [197, 560] on div "Create new document Contract name help Tagungsraum ARIBO Hotel Infoveranstaltun…" at bounding box center [432, 369] width 830 height 892
click at [329, 496] on div "Clear Save Submit" at bounding box center [432, 493] width 818 height 30
click at [316, 445] on div at bounding box center [248, 449] width 449 height 19
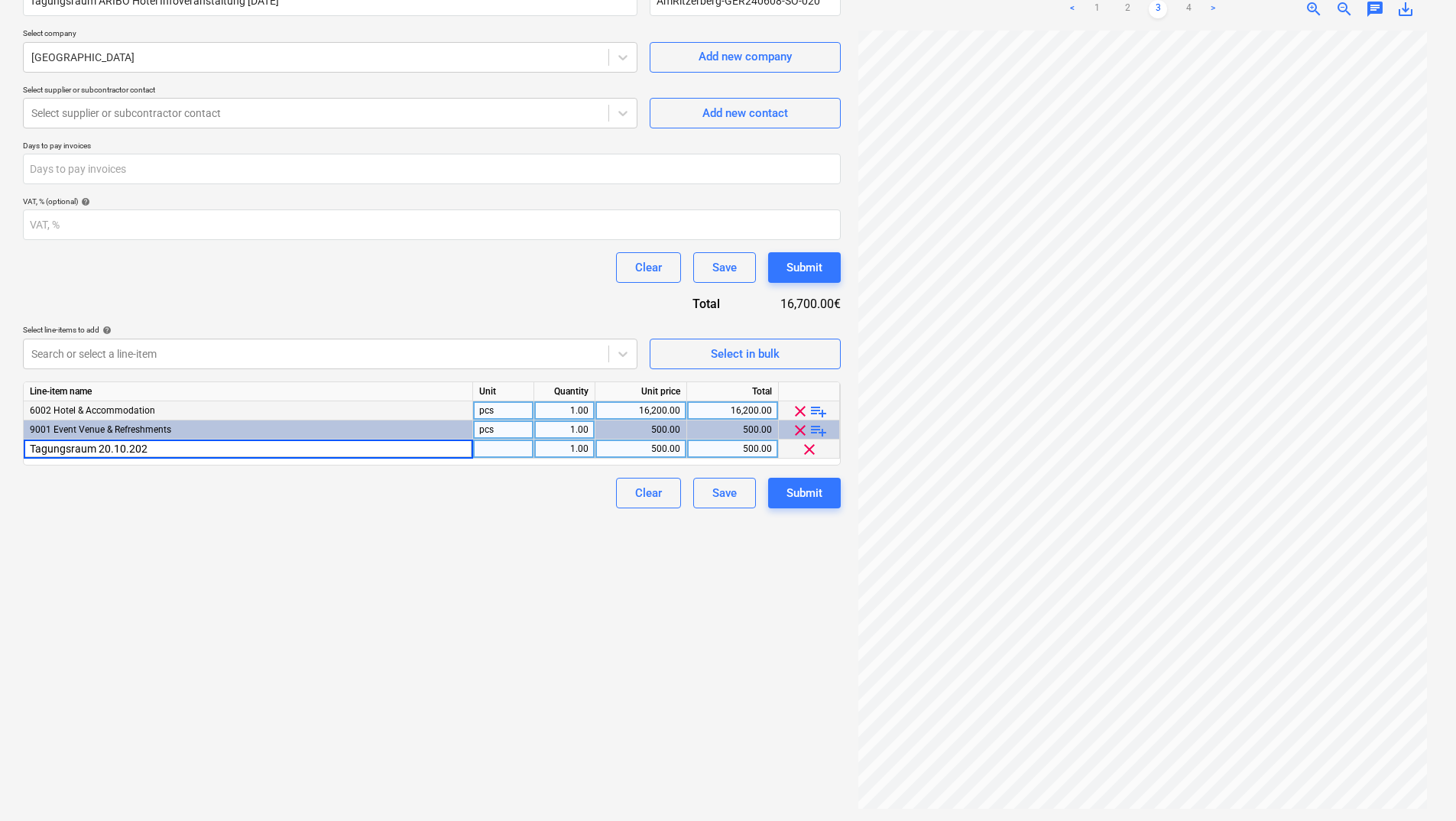
type input "Tagungsraum [DATE]"
click at [1129, 7] on link "2" at bounding box center [1128, 9] width 19 height 19
click at [515, 530] on div "Create new document Contract name help Tagungsraum ARIBO Hotel Infoveranstaltun…" at bounding box center [432, 369] width 830 height 892
click at [821, 413] on span "playlist_add" at bounding box center [819, 412] width 19 height 19
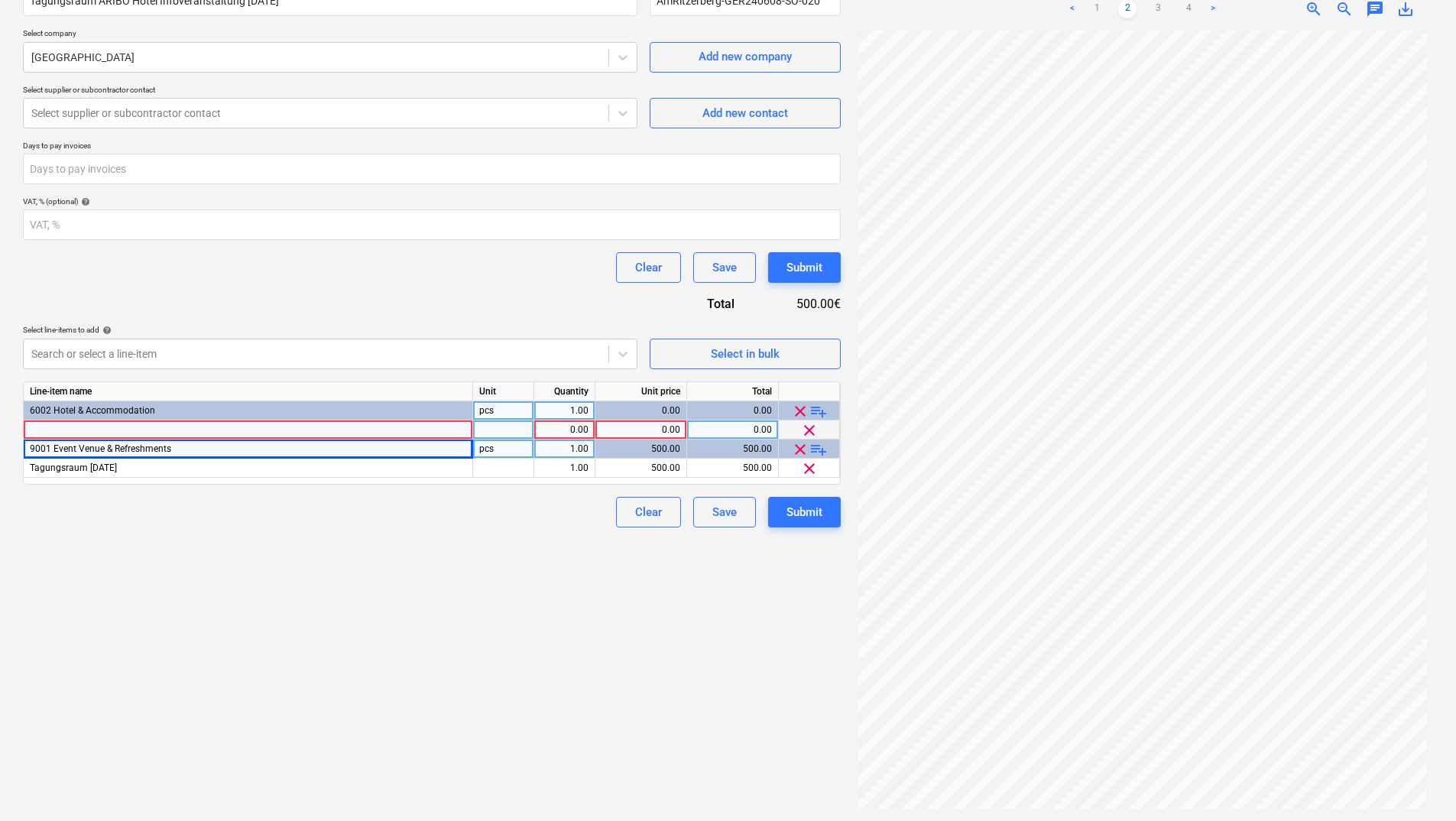
click at [247, 424] on div at bounding box center [248, 430] width 449 height 19
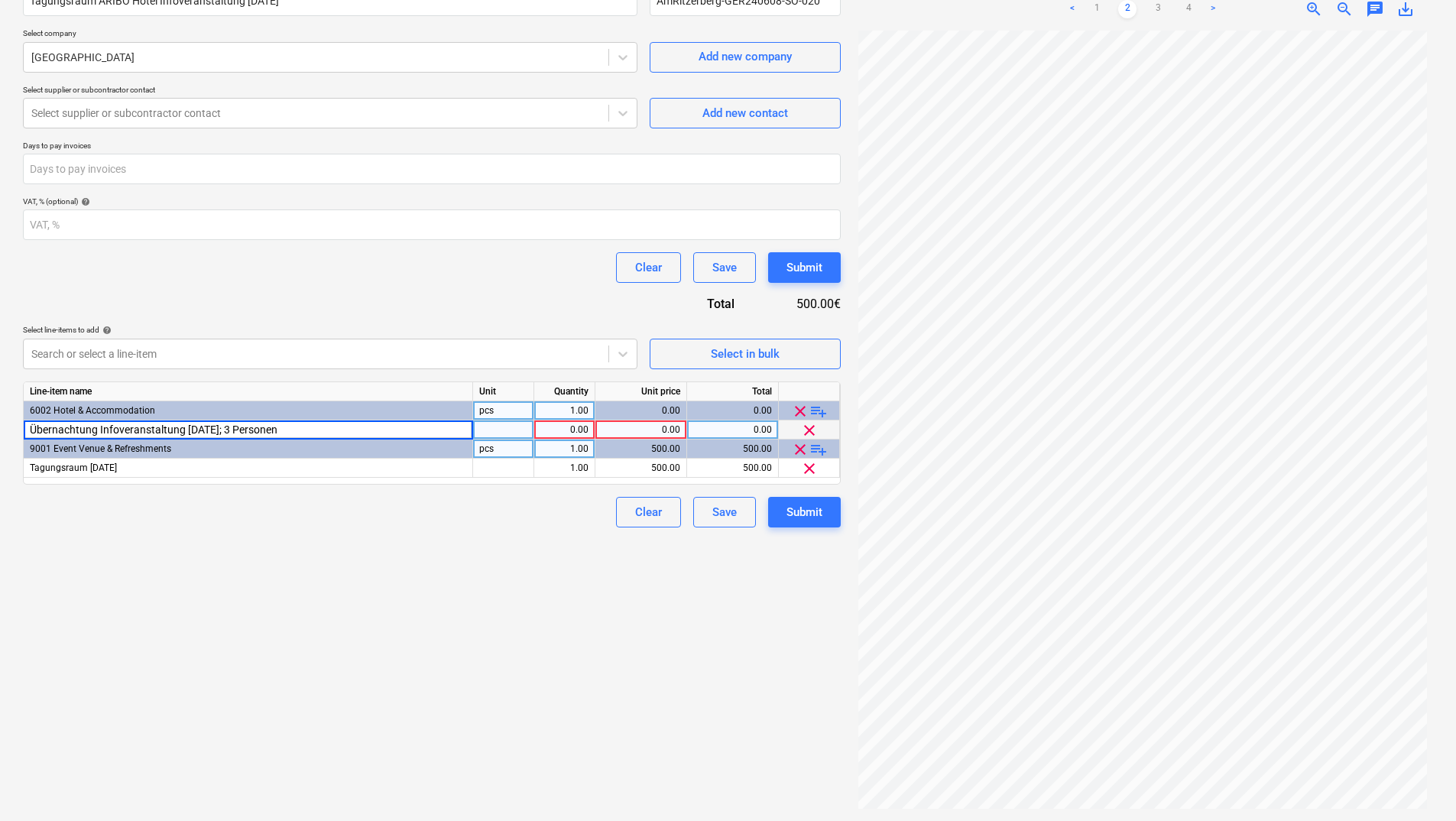
type input "Übernachtung Infoveranstaltung [DATE]; 3 Personen"
click at [483, 428] on div at bounding box center [503, 430] width 61 height 19
click at [572, 428] on div "1.00" at bounding box center [564, 430] width 48 height 19
type input "3"
click at [1156, 4] on link "3" at bounding box center [1158, 9] width 19 height 19
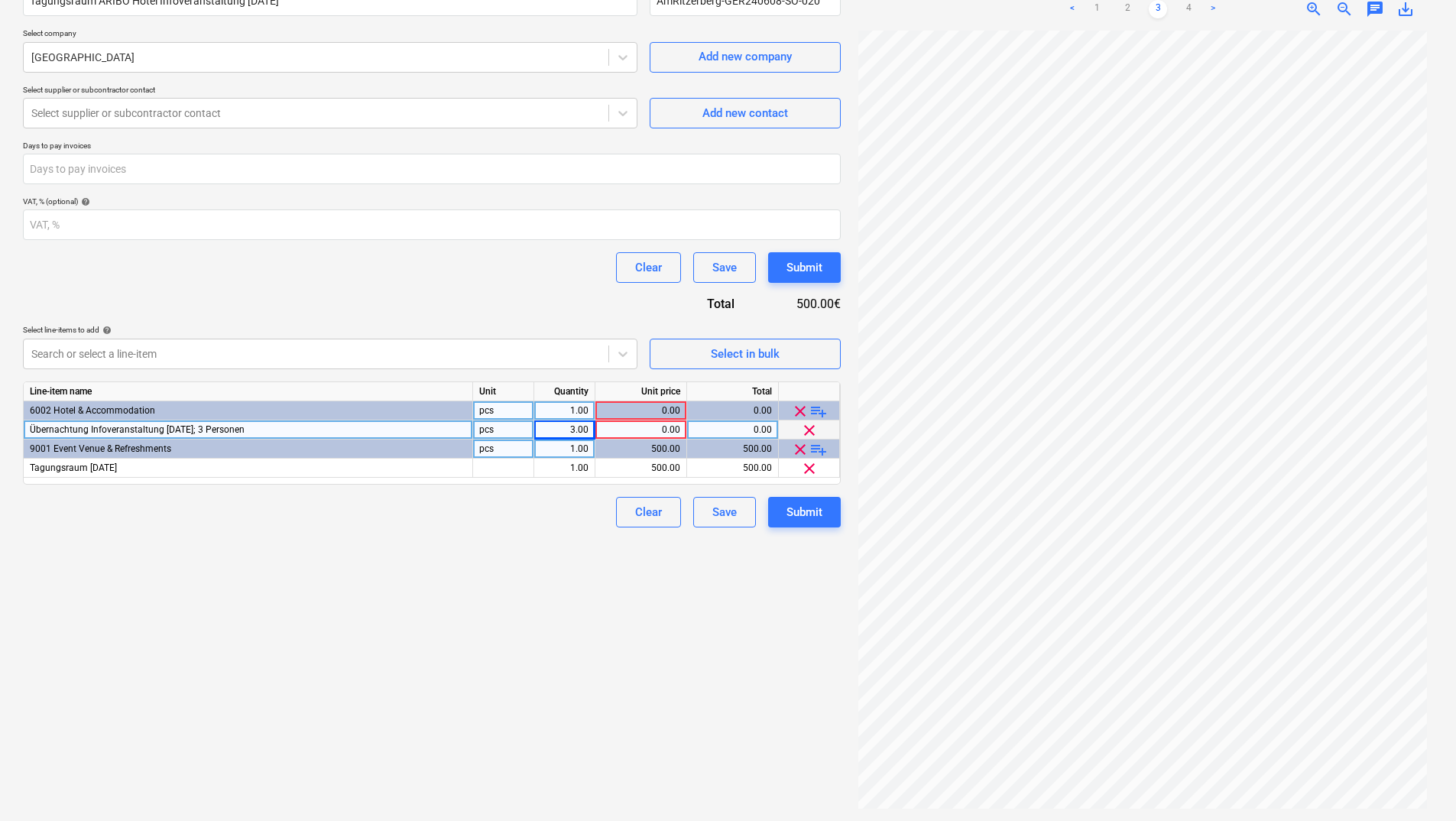
click at [670, 432] on div "0.00" at bounding box center [641, 430] width 79 height 19
type input "99"
click at [541, 560] on div "Create new document Contract name help Tagungsraum ARIBO Hotel Infoveranstaltun…" at bounding box center [432, 369] width 830 height 892
click at [496, 524] on div "Clear Save Submit" at bounding box center [432, 512] width 818 height 30
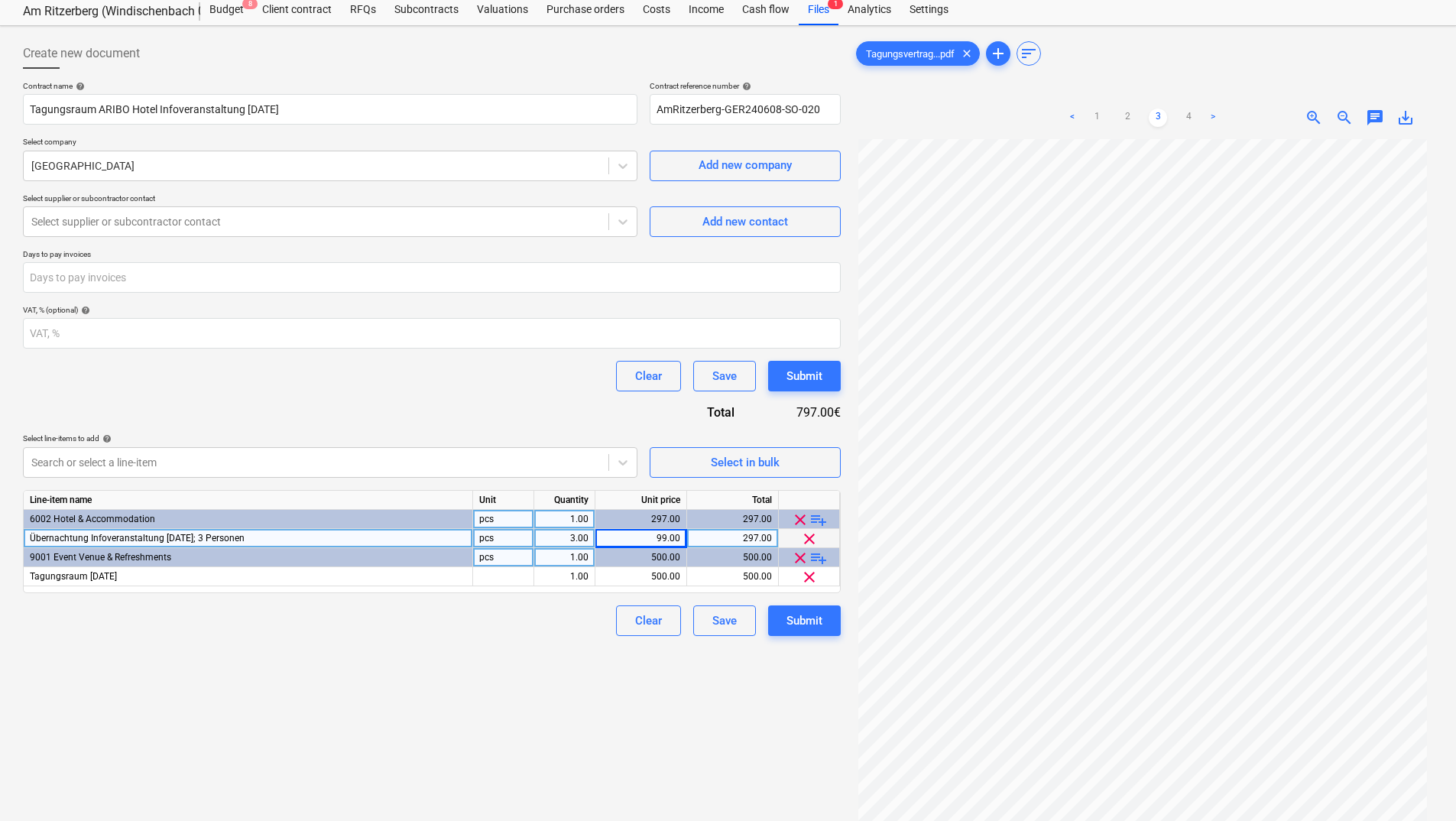
scroll to position [0, 0]
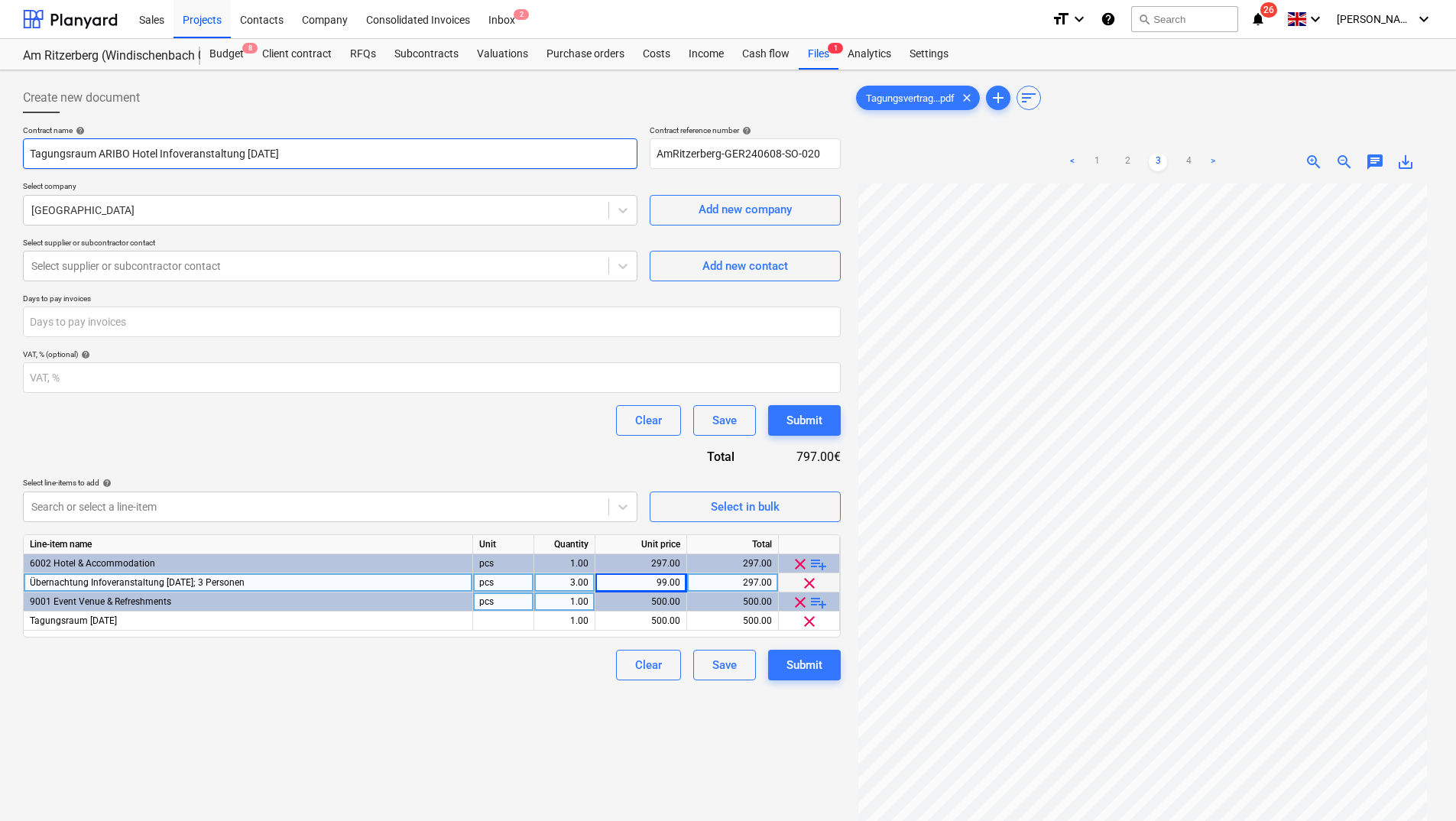
drag, startPoint x: 93, startPoint y: 152, endPoint x: 2, endPoint y: 166, distance: 92.1
click at [2, 166] on div "Create new document Contract name help Tagungsraum ARIBO Hotel Infoveranstaltun…" at bounding box center [728, 523] width 1456 height 904
click at [146, 154] on input "ARIBO Hotel Infoveranstaltung [DATE]" at bounding box center [330, 153] width 614 height 30
paste input "Infoveranstaltung"
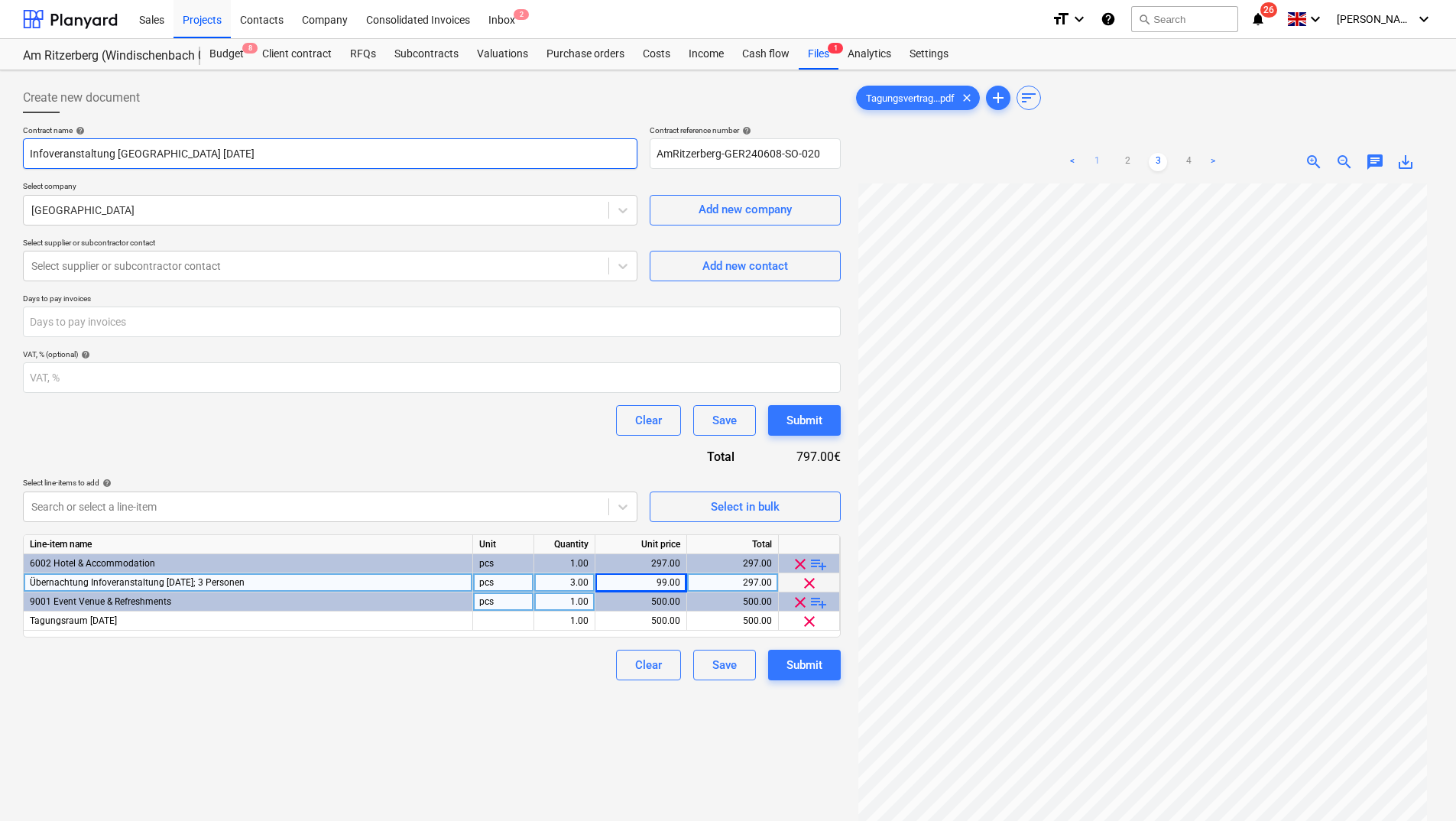
type input "Infoveranstaltung [GEOGRAPHIC_DATA] [DATE]"
click at [1094, 158] on link "1" at bounding box center [1097, 163] width 19 height 19
click at [454, 722] on div "Create new document Contract name help Infoveranstaltung [GEOGRAPHIC_DATA] [DAT…" at bounding box center [432, 522] width 830 height 892
click at [806, 660] on div "Submit" at bounding box center [805, 665] width 36 height 20
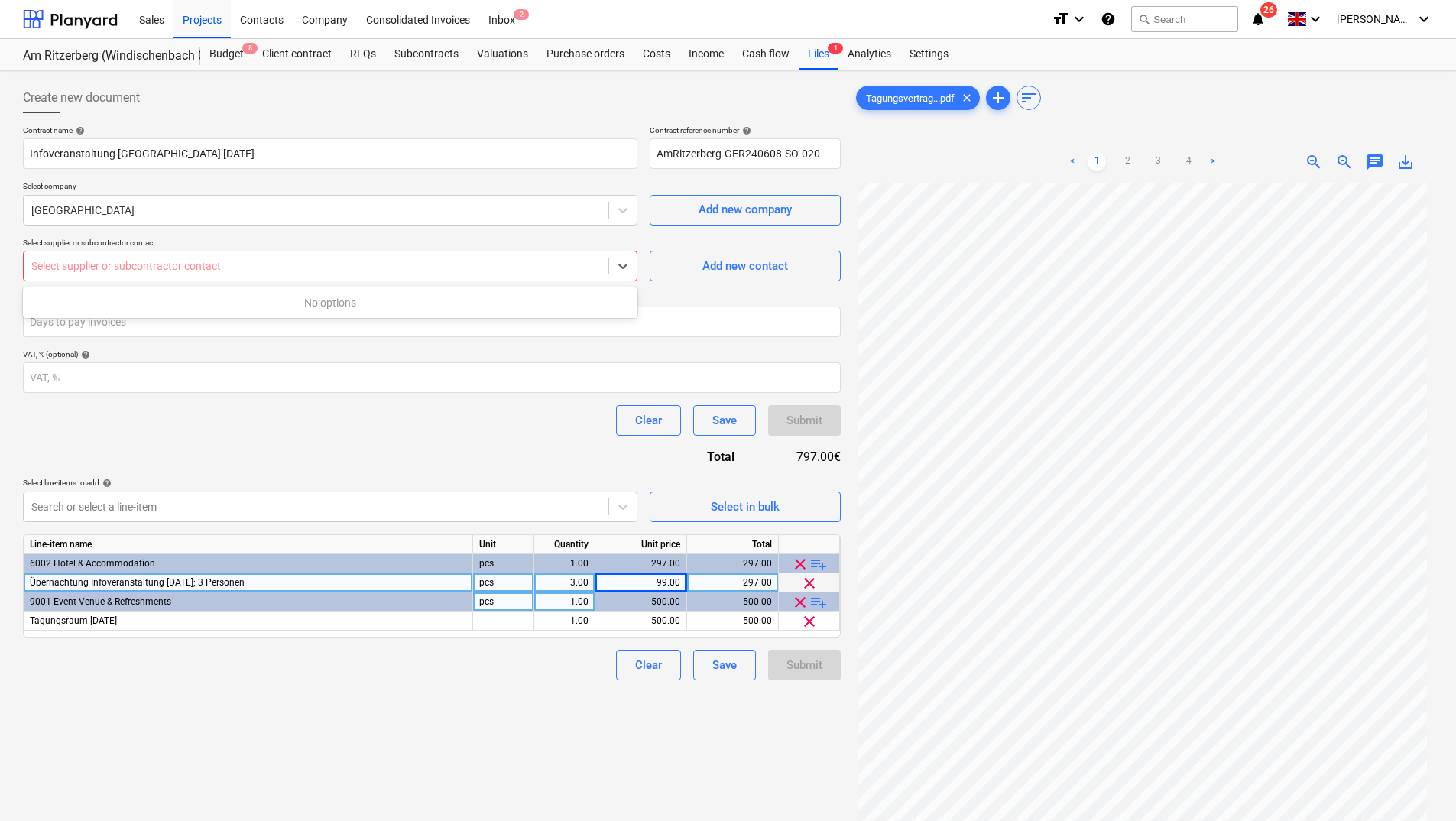
click at [453, 268] on div at bounding box center [316, 266] width 570 height 15
click at [713, 269] on div "Add new contact" at bounding box center [746, 266] width 86 height 20
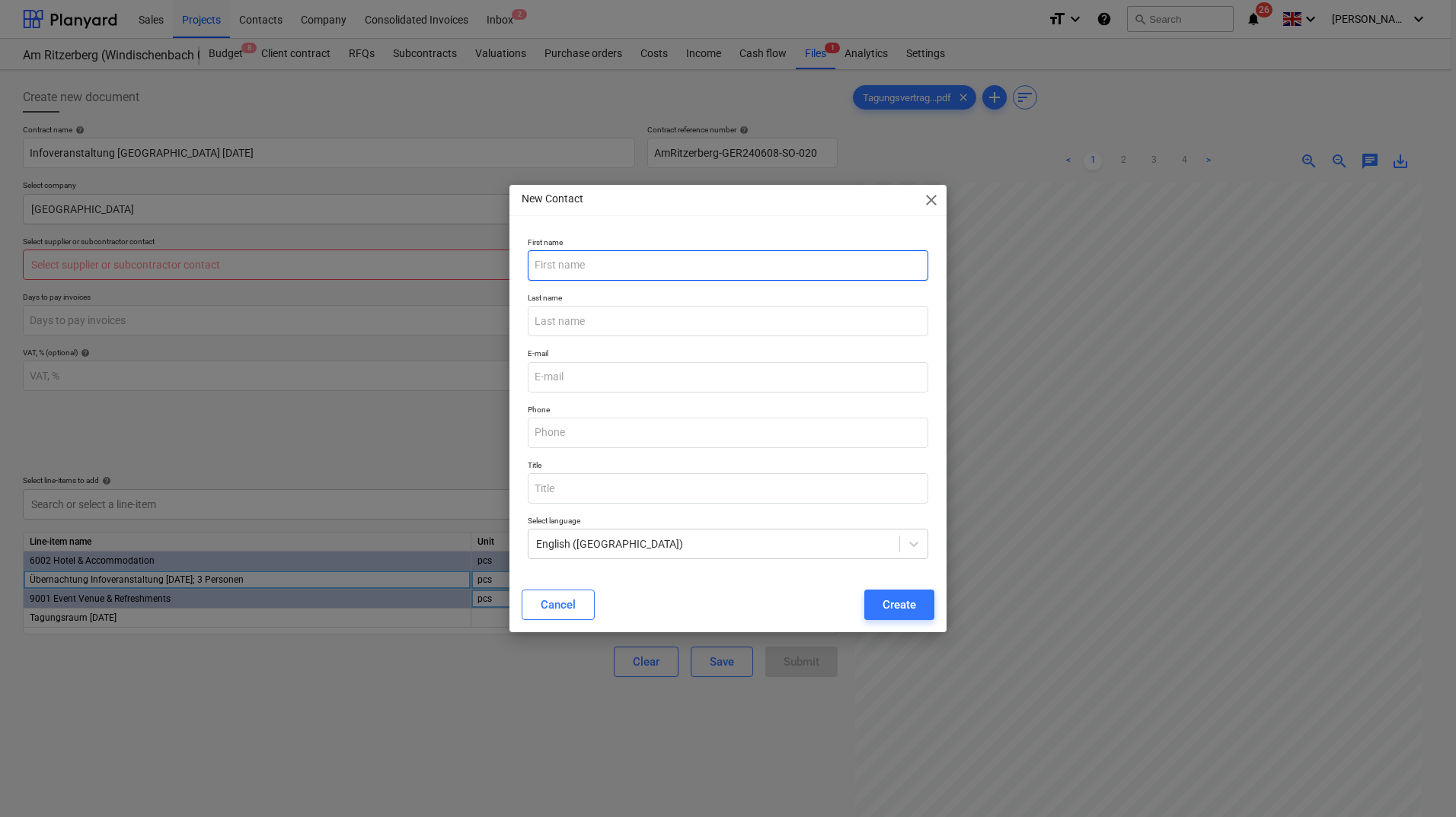
click at [594, 271] on input "text" at bounding box center [728, 266] width 401 height 30
type input "Carina"
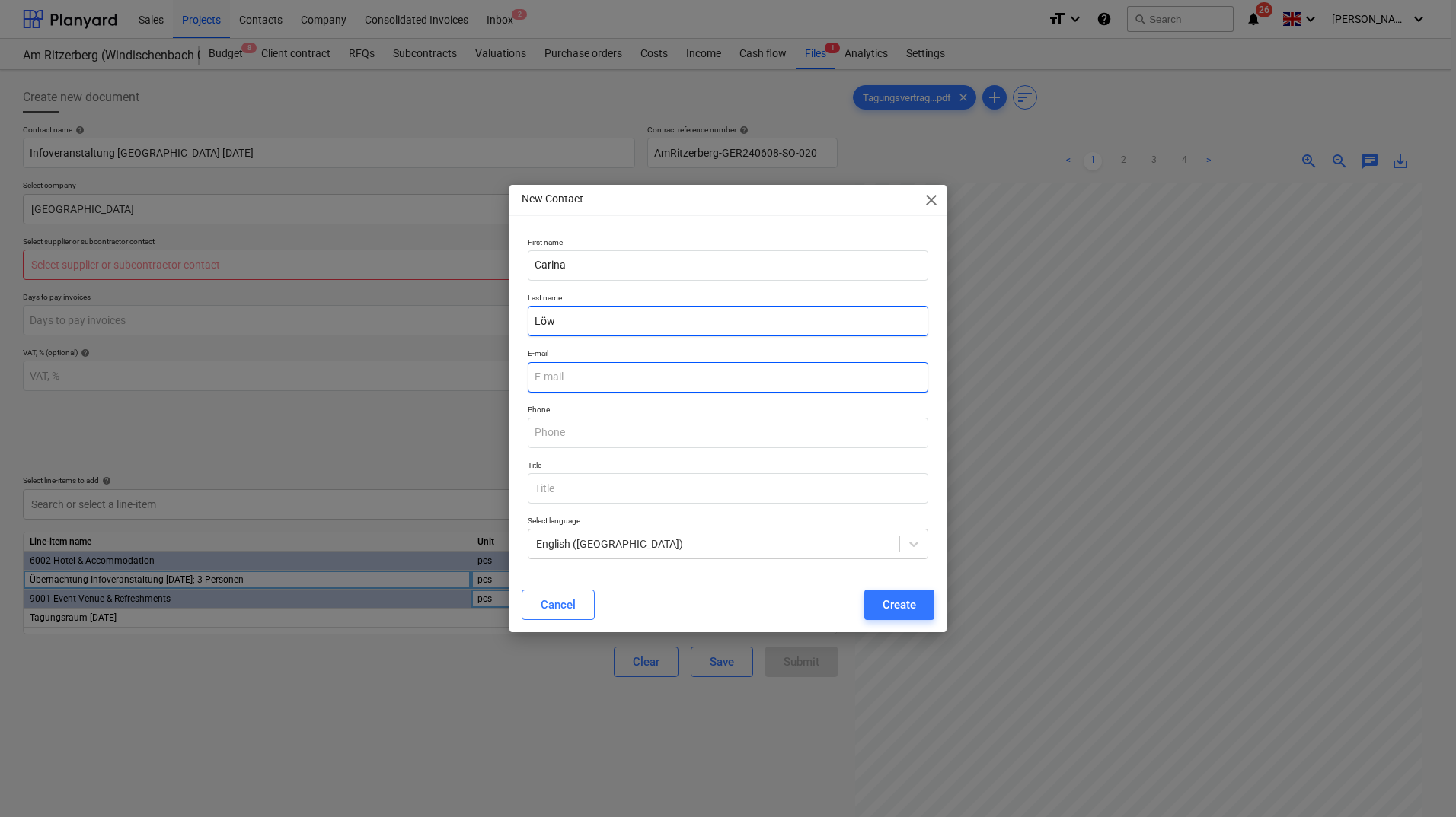
type input "Löw"
click at [625, 385] on input "email" at bounding box center [728, 377] width 401 height 30
paste input "[EMAIL_ADDRESS][PERSON_NAME][DOMAIN_NAME]"
type input "[EMAIL_ADDRESS][PERSON_NAME][DOMAIN_NAME]"
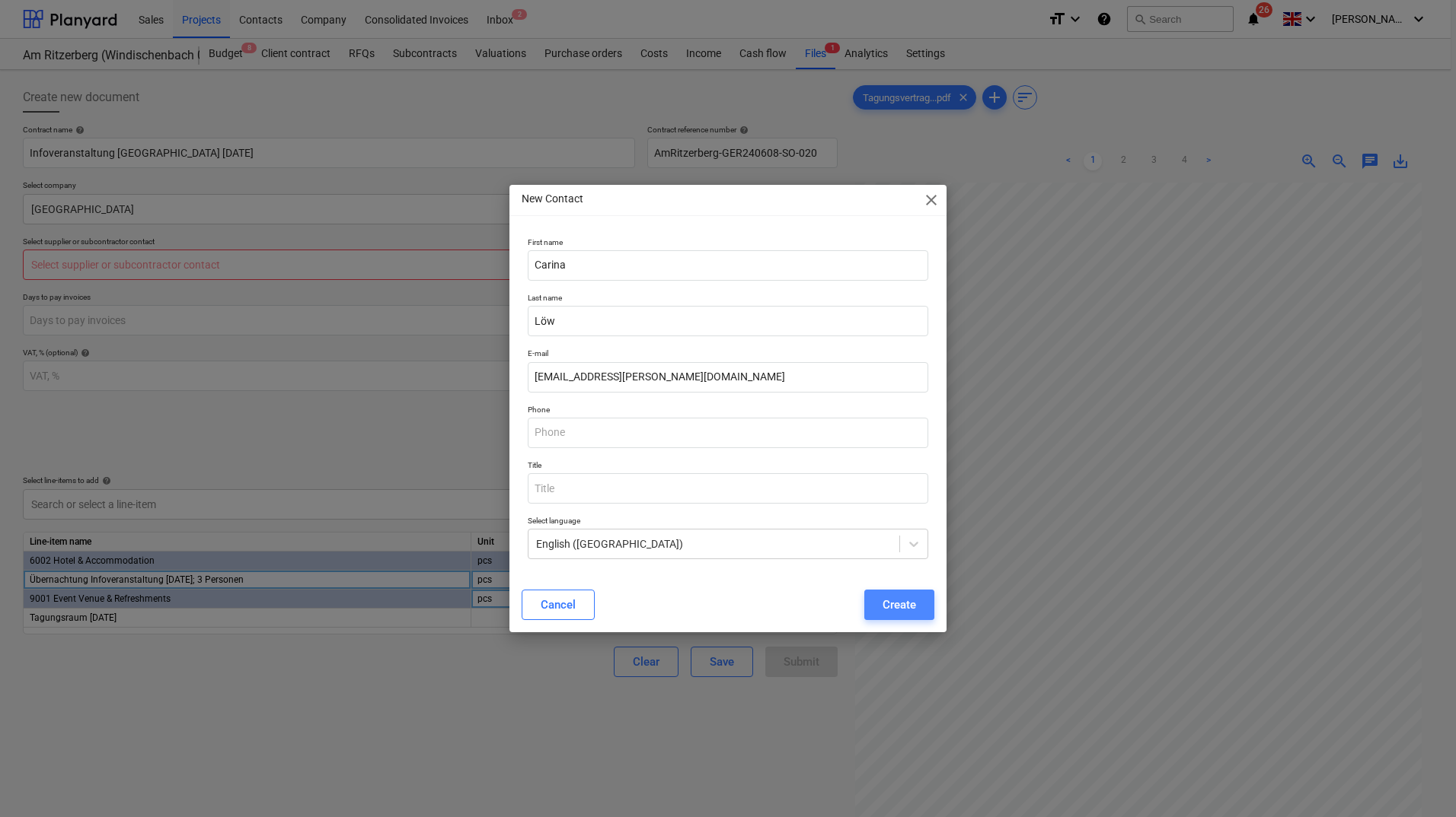
click at [914, 602] on div "Create" at bounding box center [899, 605] width 34 height 20
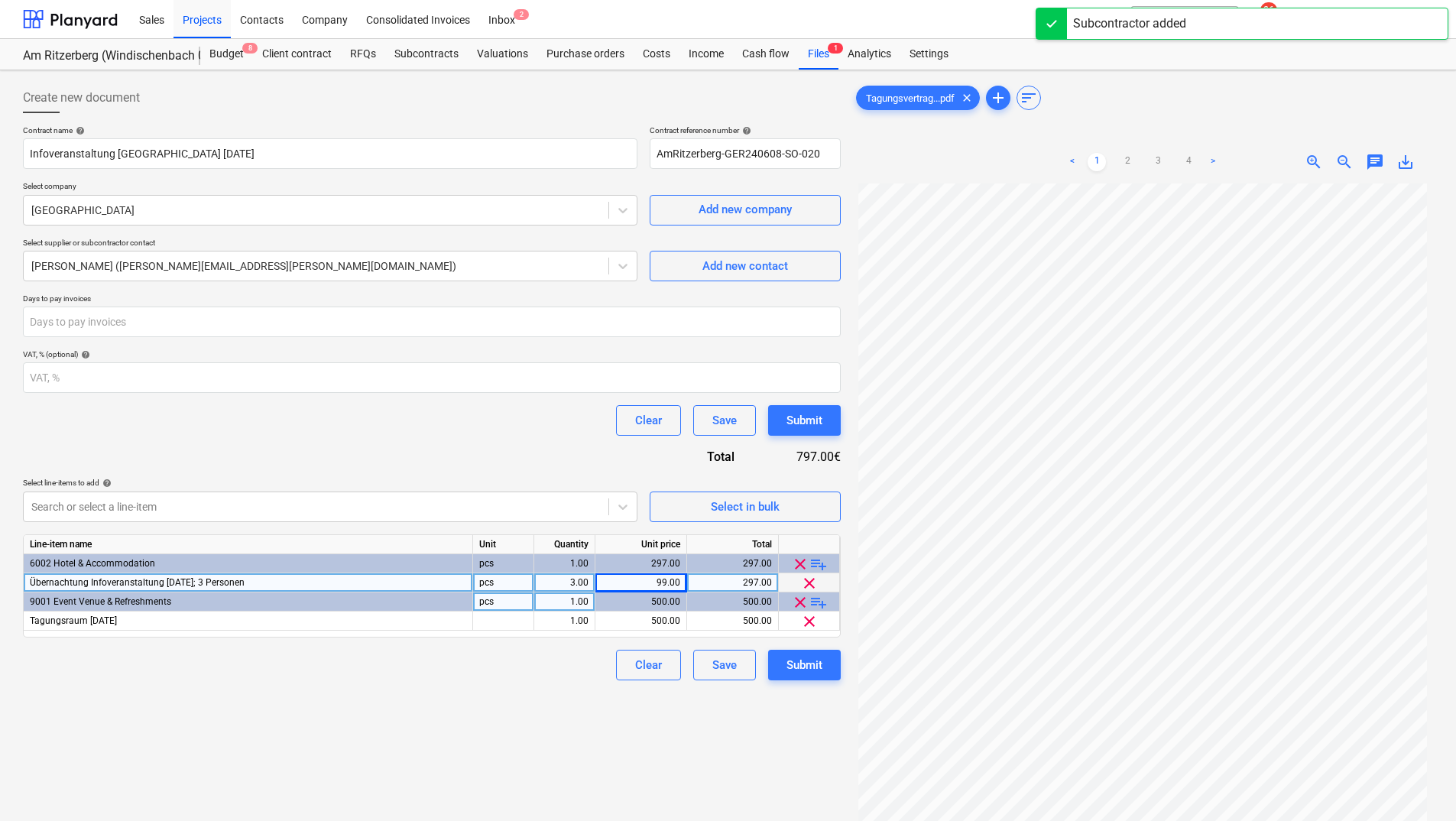
click at [587, 674] on div "Clear Save Submit" at bounding box center [432, 665] width 818 height 30
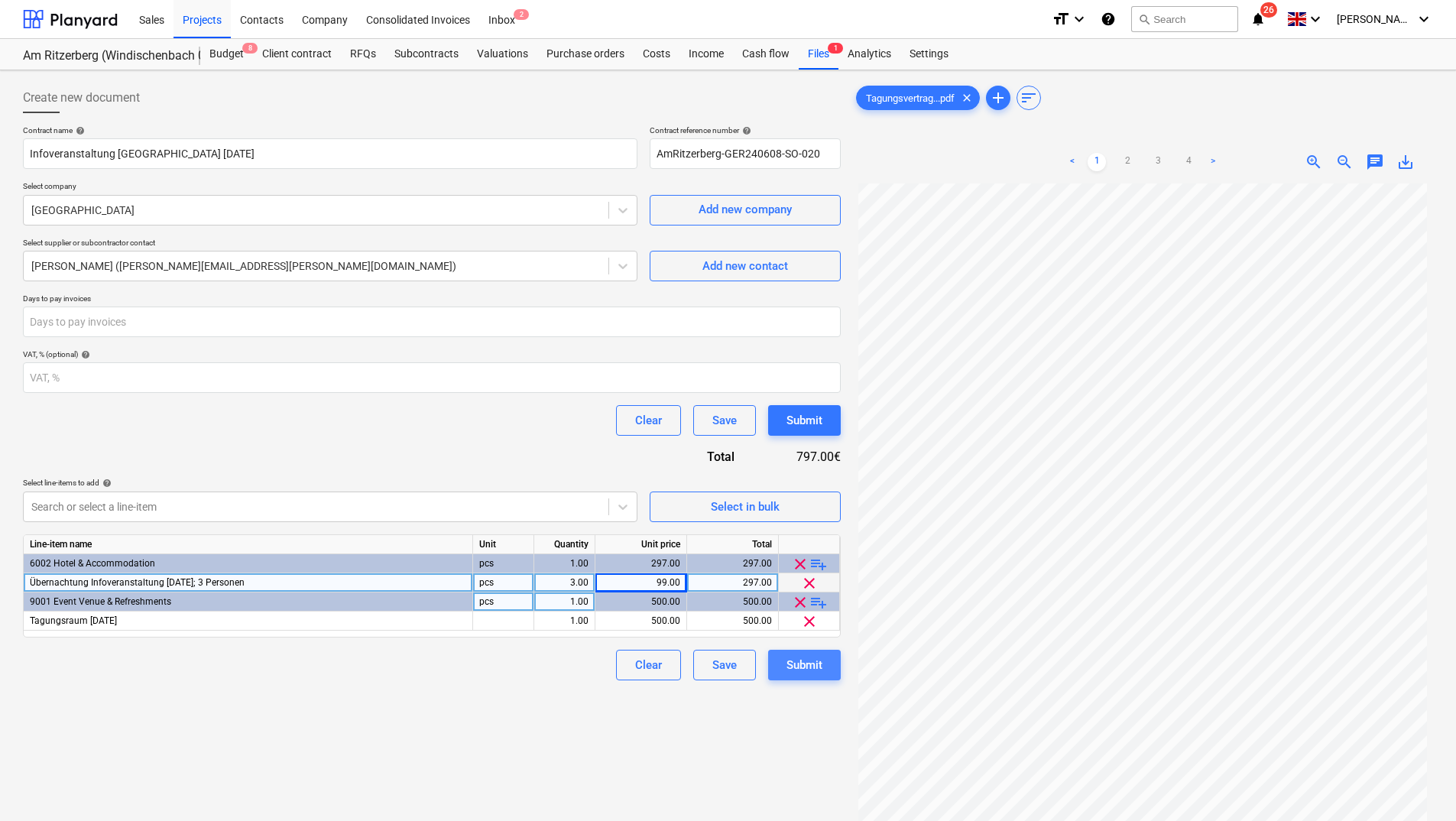
click at [818, 669] on div "Submit" at bounding box center [805, 665] width 36 height 20
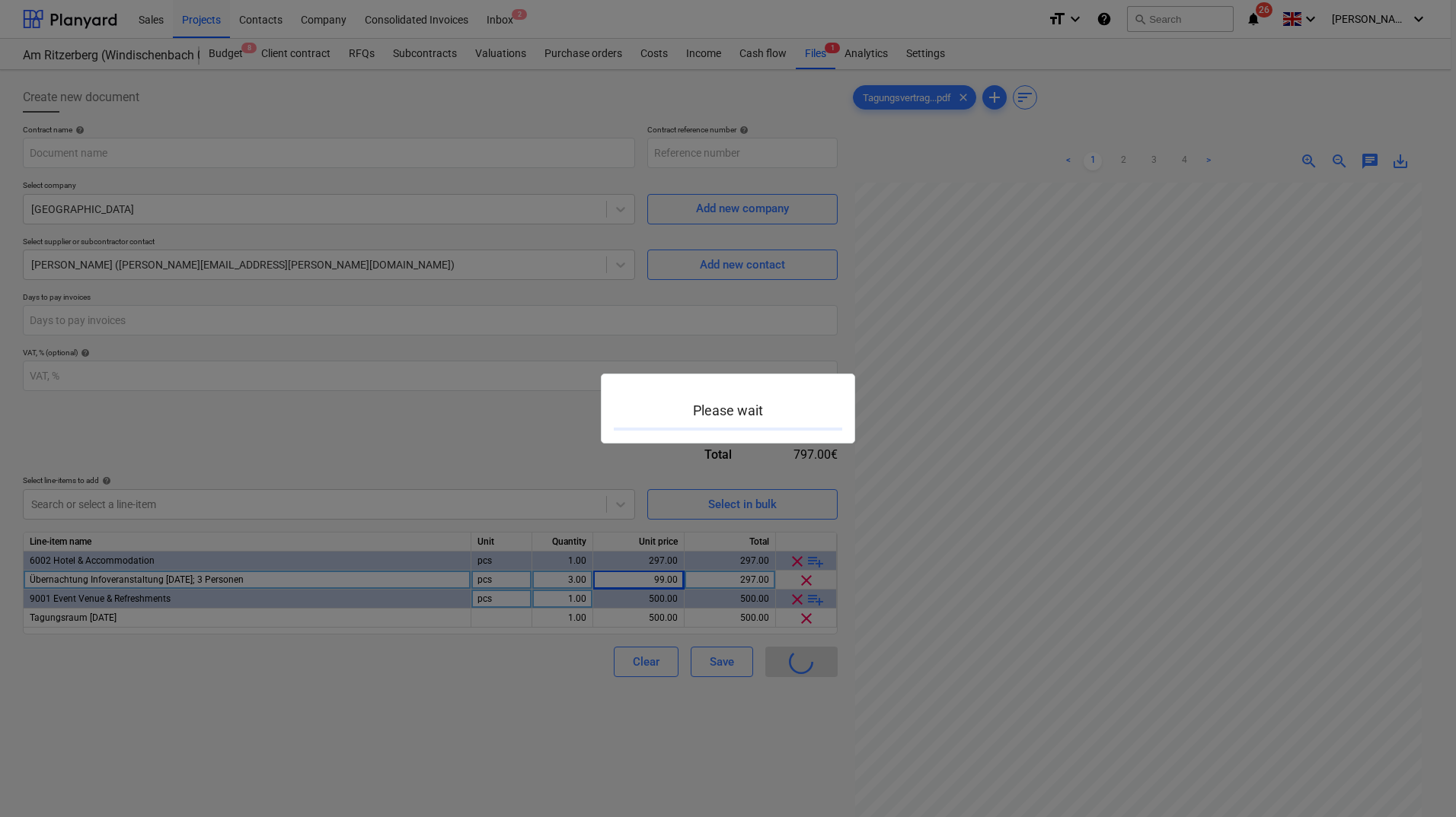
type input "AmRitzerberg-GER240608-SO-020"
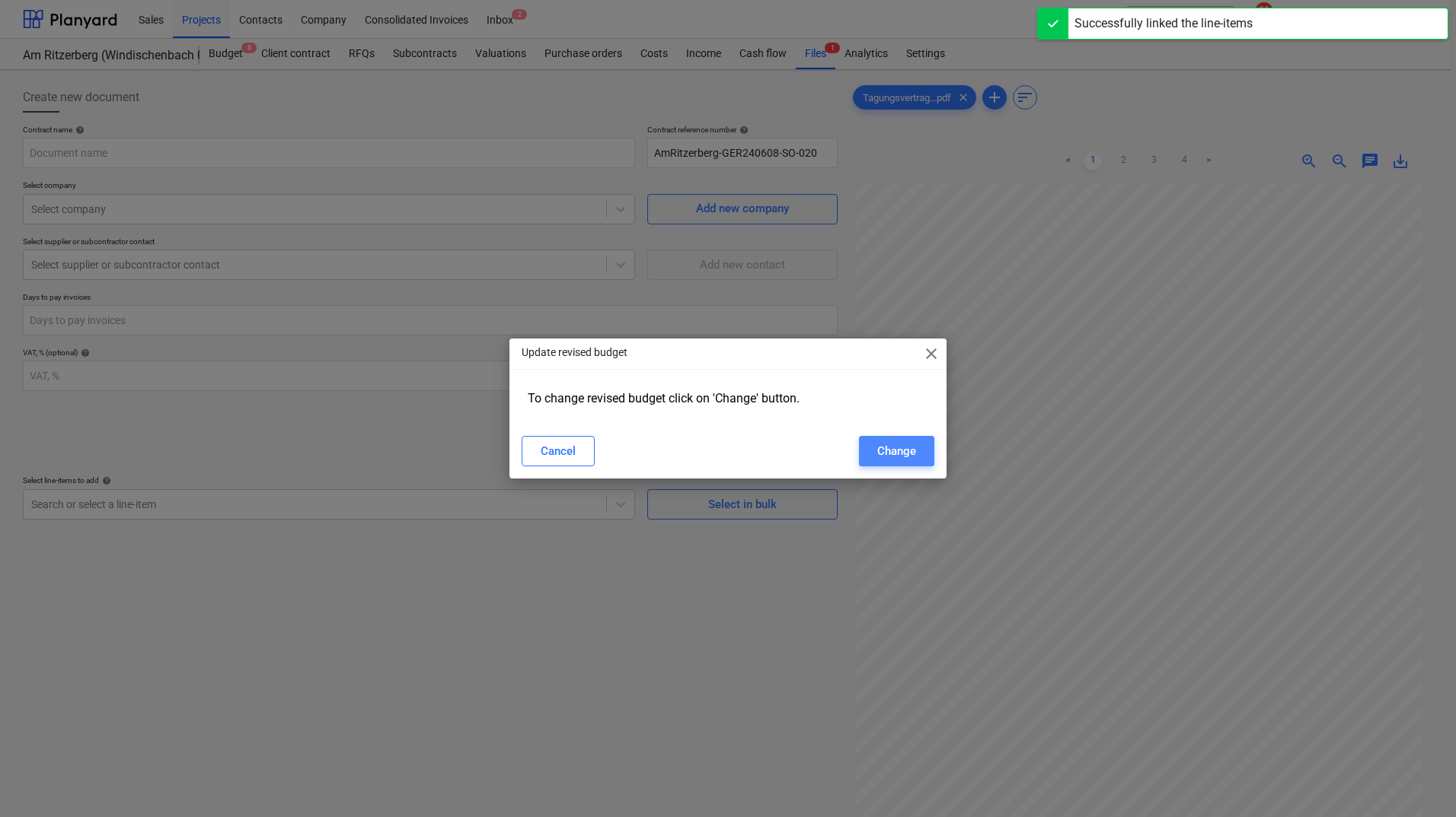
click at [903, 457] on div "Change" at bounding box center [896, 452] width 39 height 20
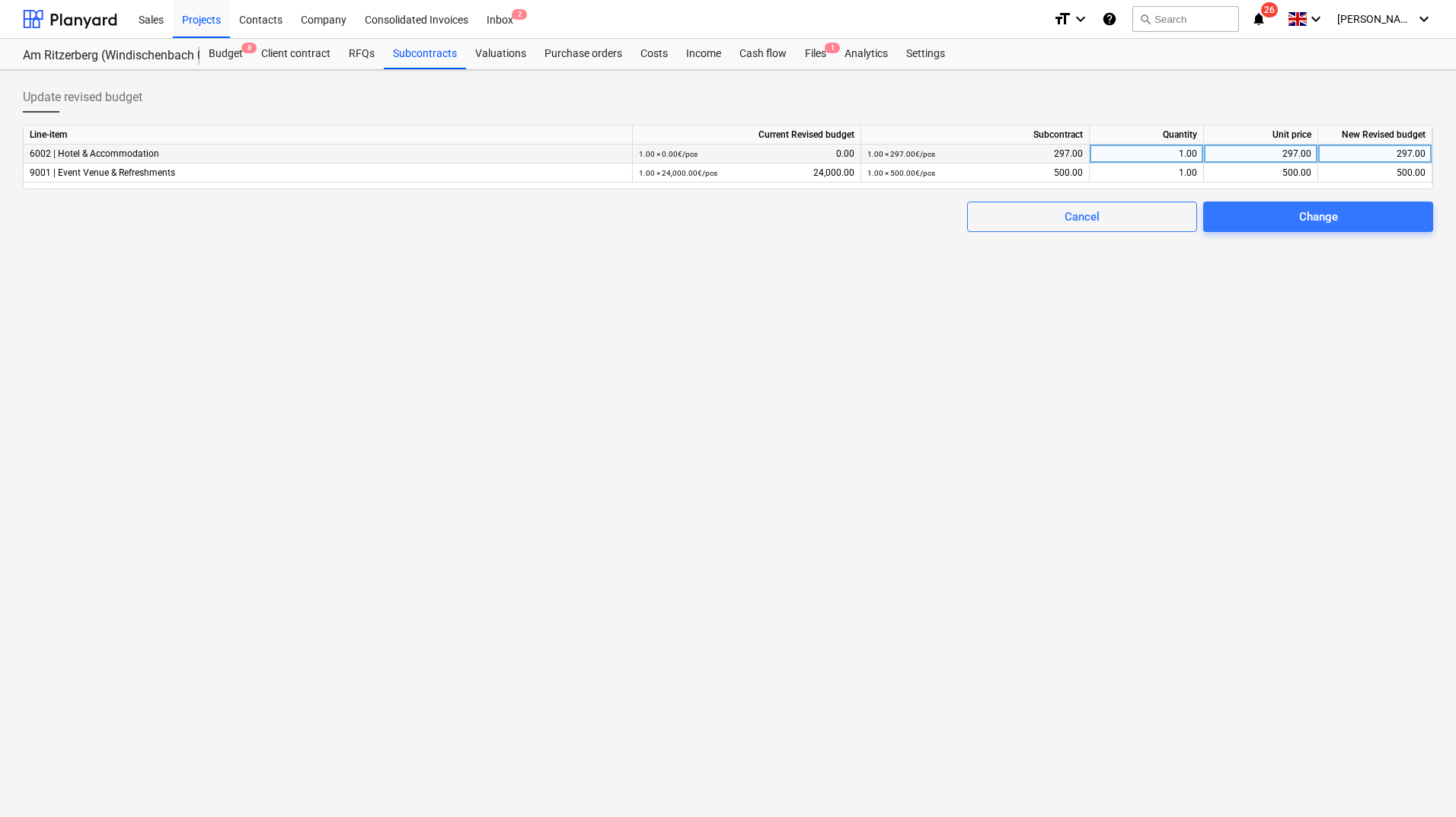
click at [847, 153] on div "1.00 × 0.00€ / pcs 0.00" at bounding box center [746, 154] width 215 height 19
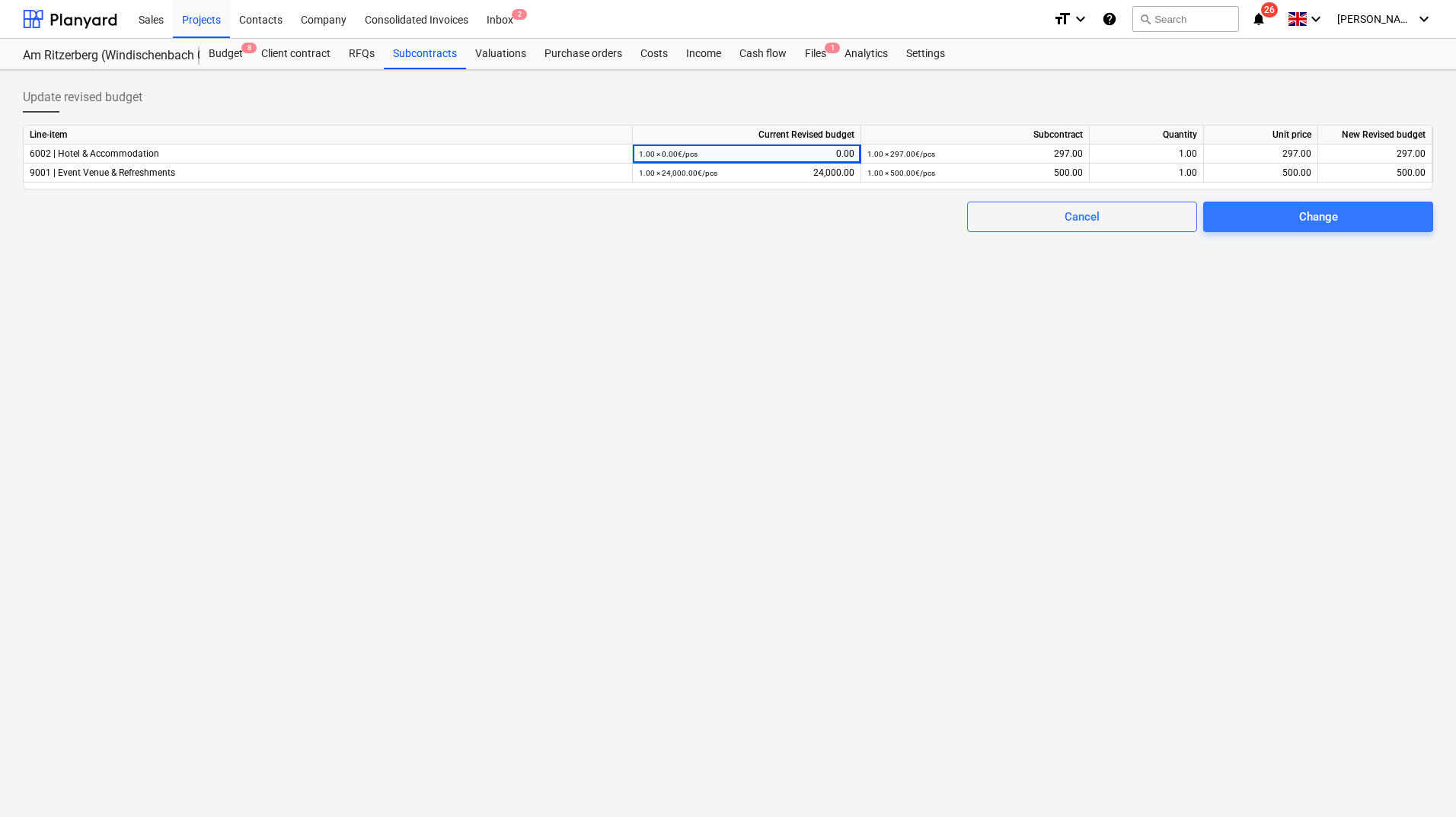
drag, startPoint x: 847, startPoint y: 153, endPoint x: 866, endPoint y: 236, distance: 85.1
click at [866, 236] on div "Update revised budget Line-item Current Revised budget Subcontract Quantity Uni…" at bounding box center [728, 444] width 1456 height 747
click at [845, 147] on div "1.00 × 0.00€ / pcs 0.00" at bounding box center [746, 154] width 215 height 19
click at [1106, 209] on span "Cancel" at bounding box center [1081, 217] width 192 height 20
